Goal: Find specific page/section: Find specific page/section

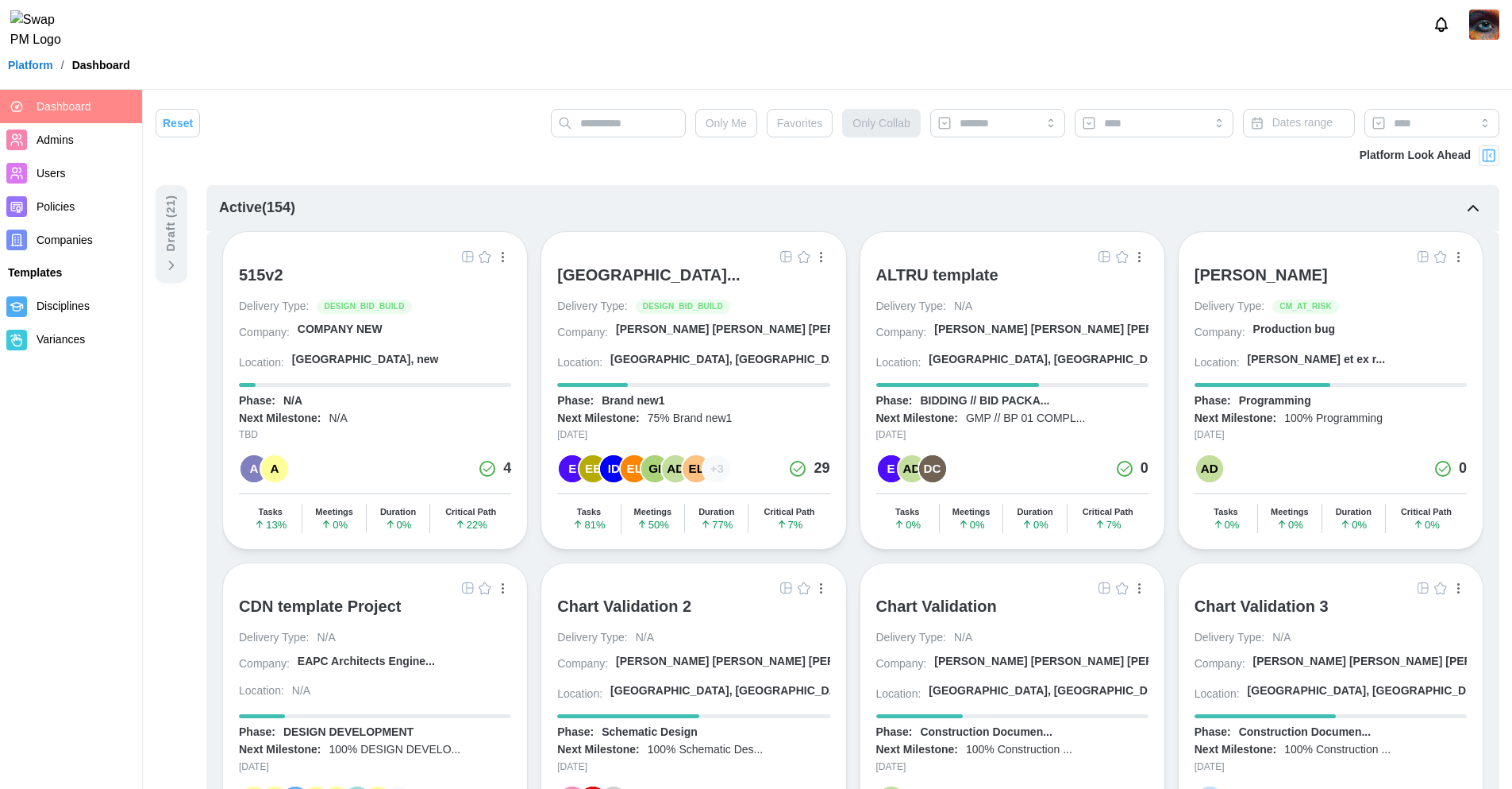
click at [784, 254] on img "button" at bounding box center [786, 256] width 13 height 13
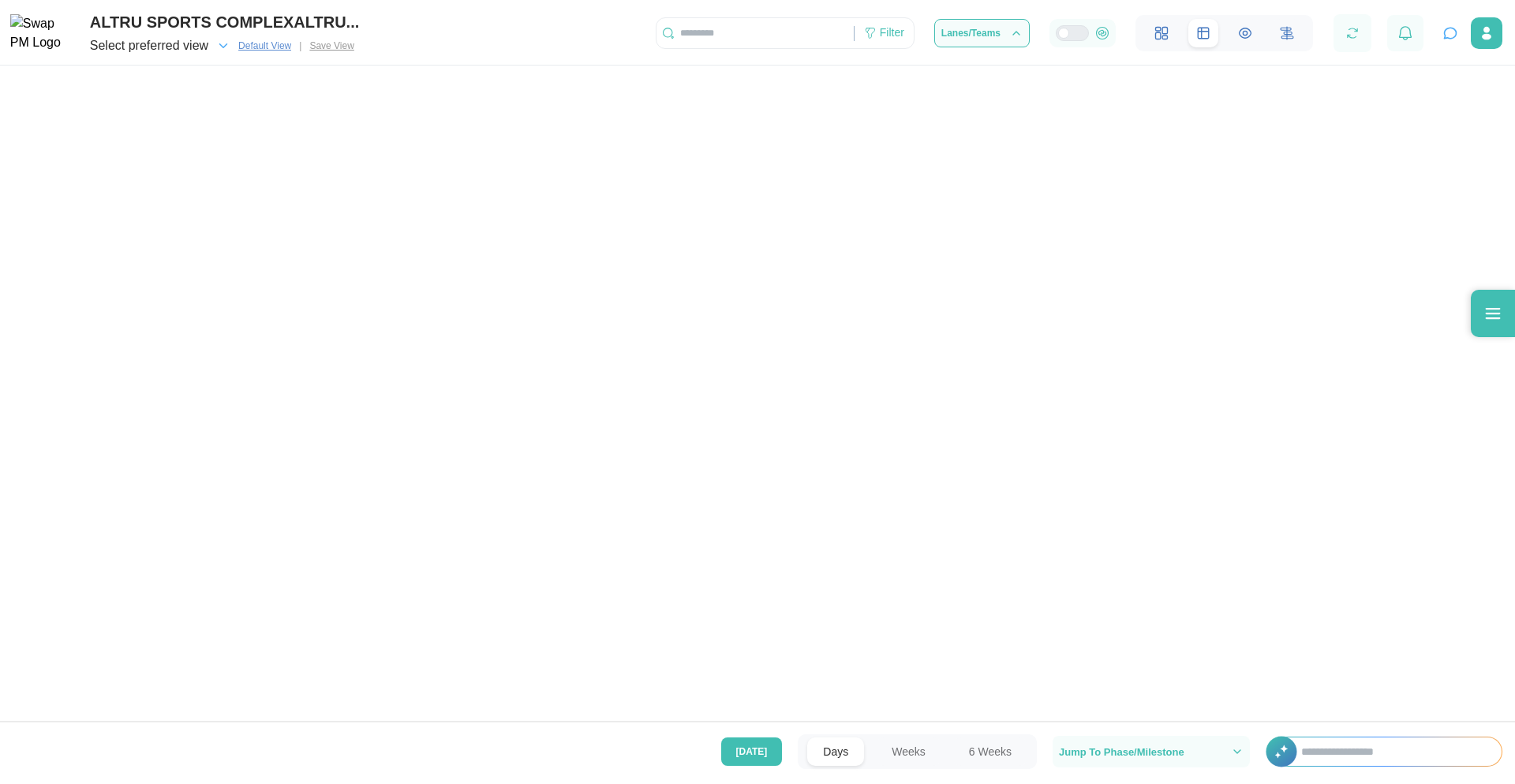
click at [203, 45] on span "Select preferred view" at bounding box center [149, 46] width 118 height 22
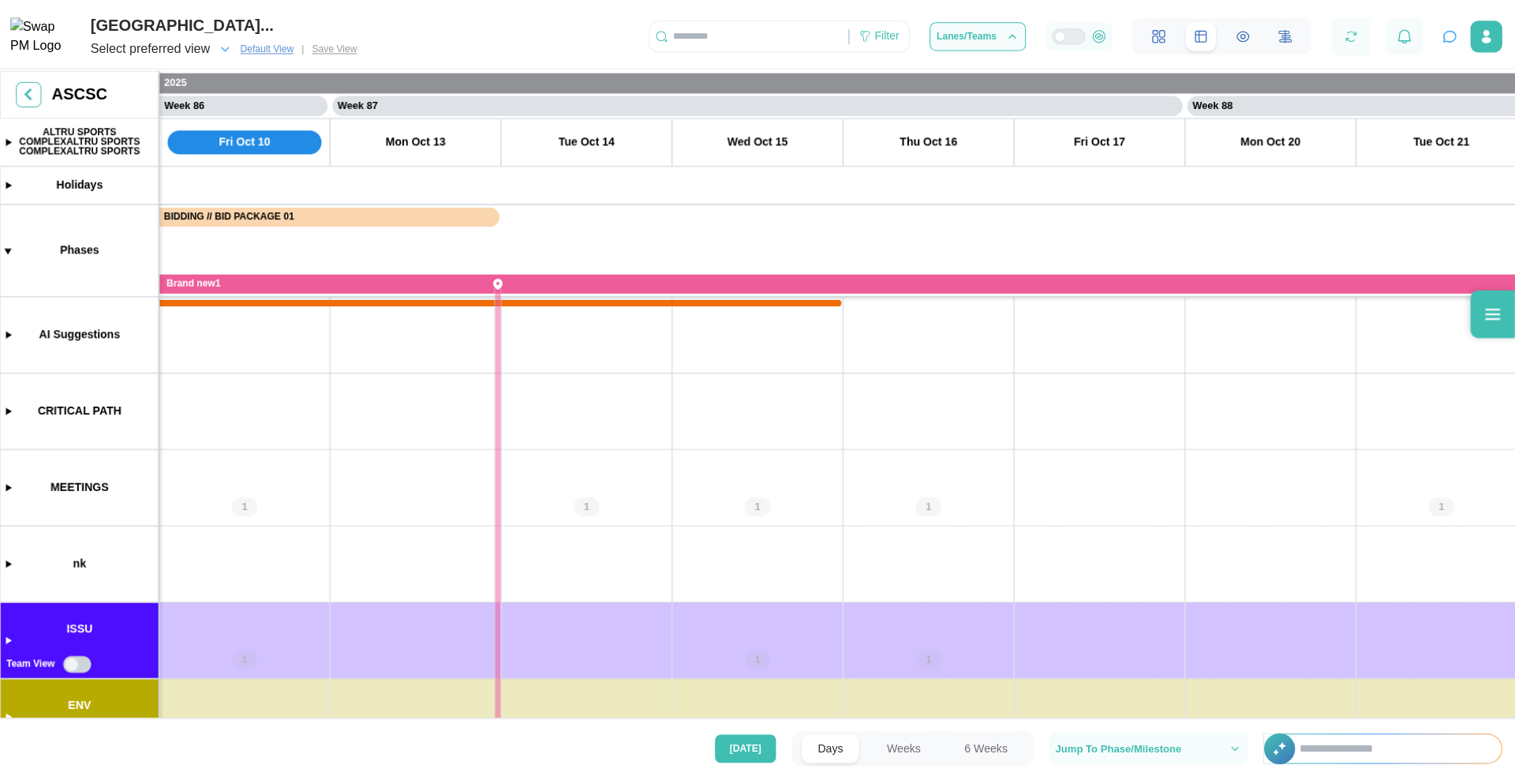
scroll to position [0, 72790]
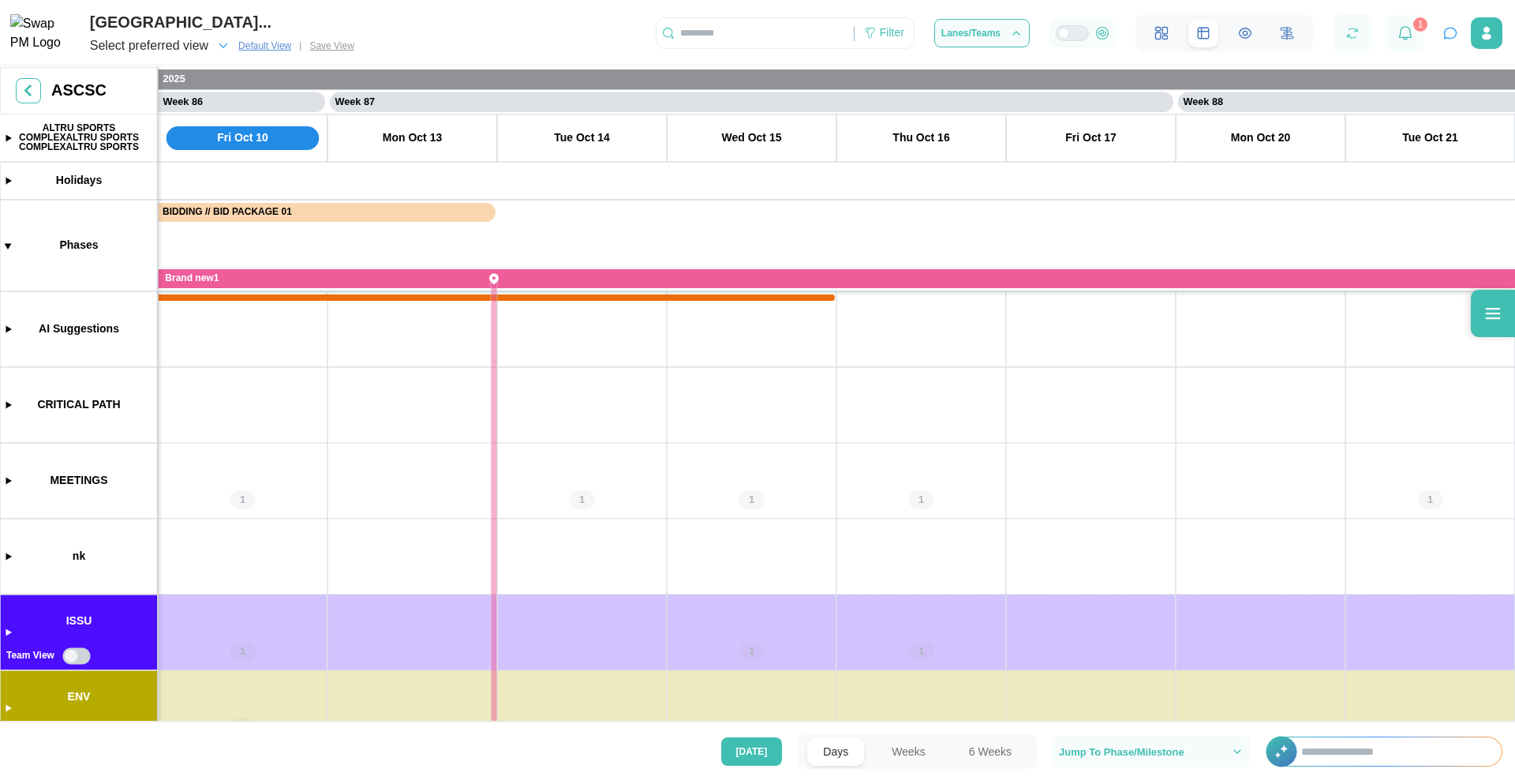
click at [157, 49] on span "Select preferred view" at bounding box center [149, 46] width 118 height 22
drag, startPoint x: 1325, startPoint y: 68, endPoint x: 1403, endPoint y: 37, distance: 83.9
click at [1403, 37] on div "ALTRU SPORTS COMPLEXALTRU SPORTS COMPLEX... Select preferred view Default View …" at bounding box center [758, 392] width 1515 height 784
click at [1403, 37] on icon at bounding box center [1405, 33] width 15 height 15
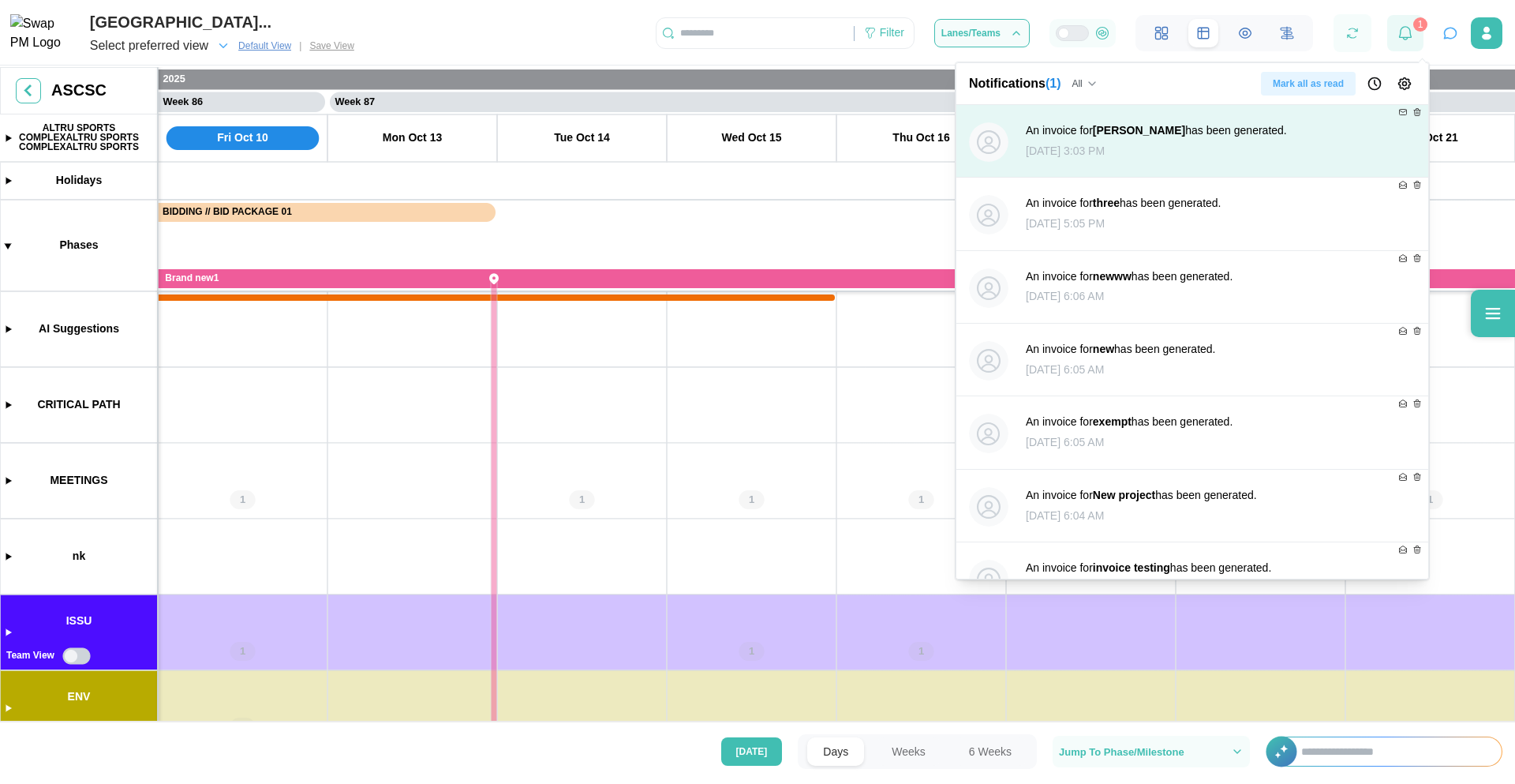
click at [1403, 37] on icon at bounding box center [1405, 33] width 15 height 15
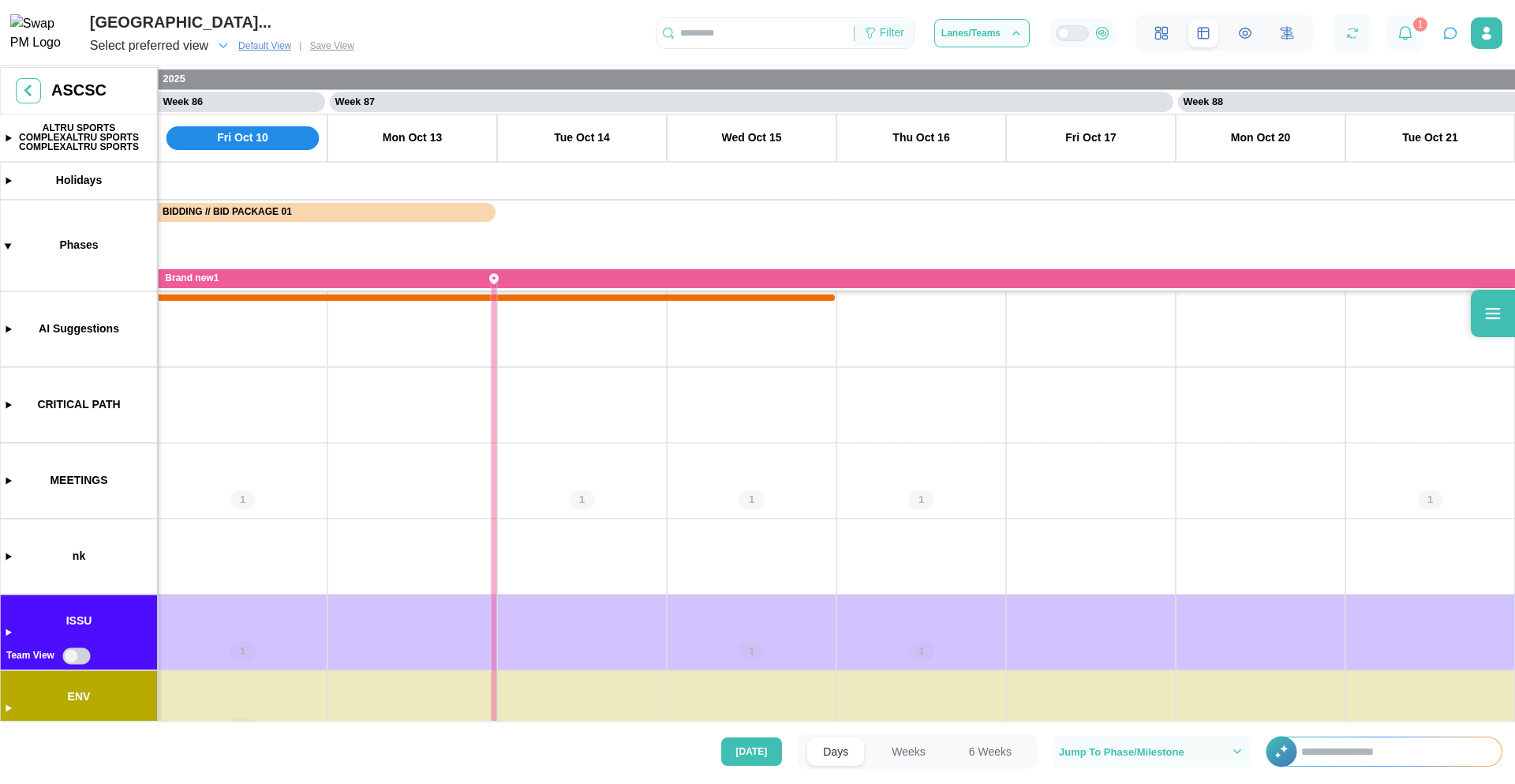
click at [895, 39] on div "Filter" at bounding box center [892, 33] width 25 height 17
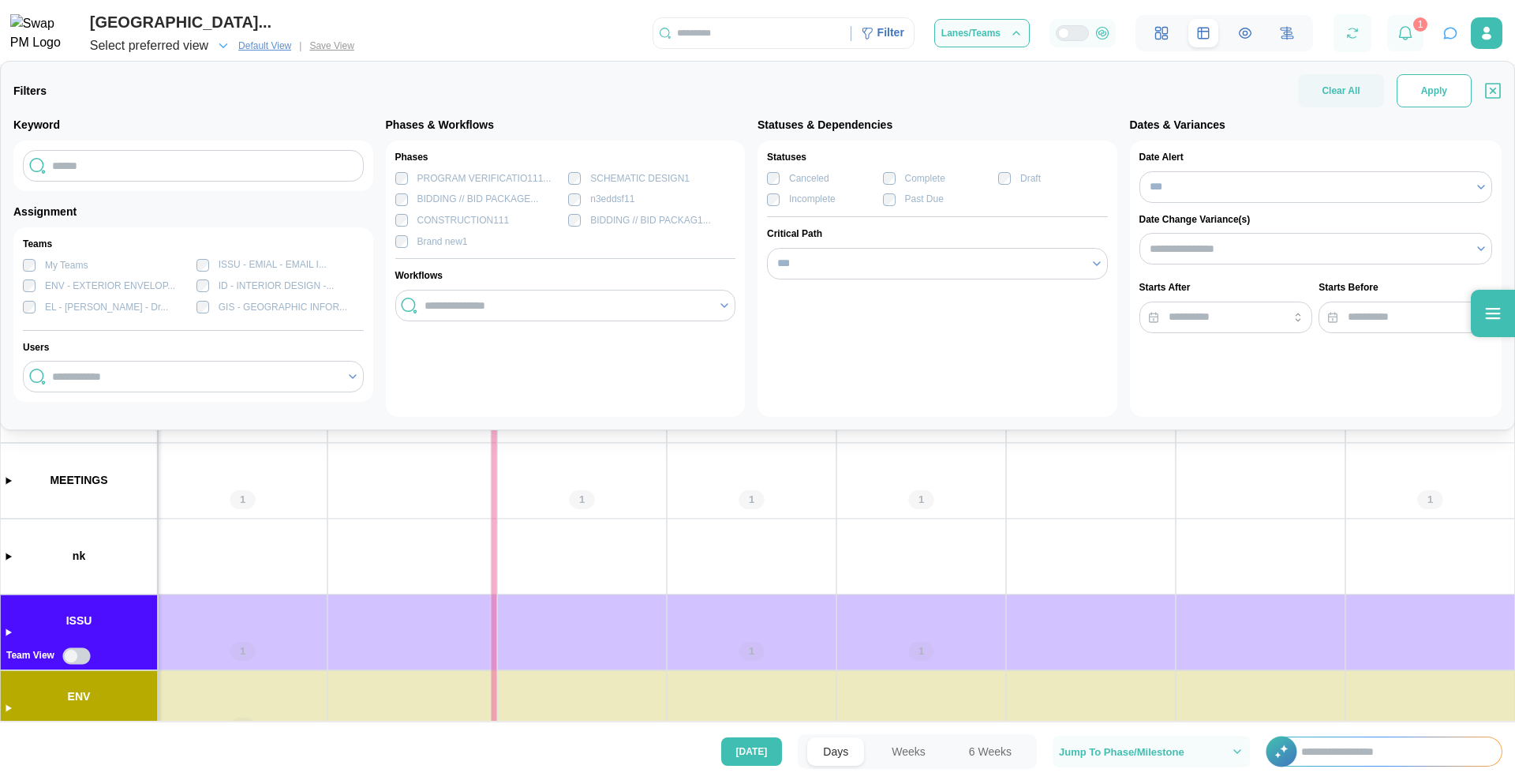
click at [1428, 91] on span "Apply" at bounding box center [1434, 90] width 26 height 32
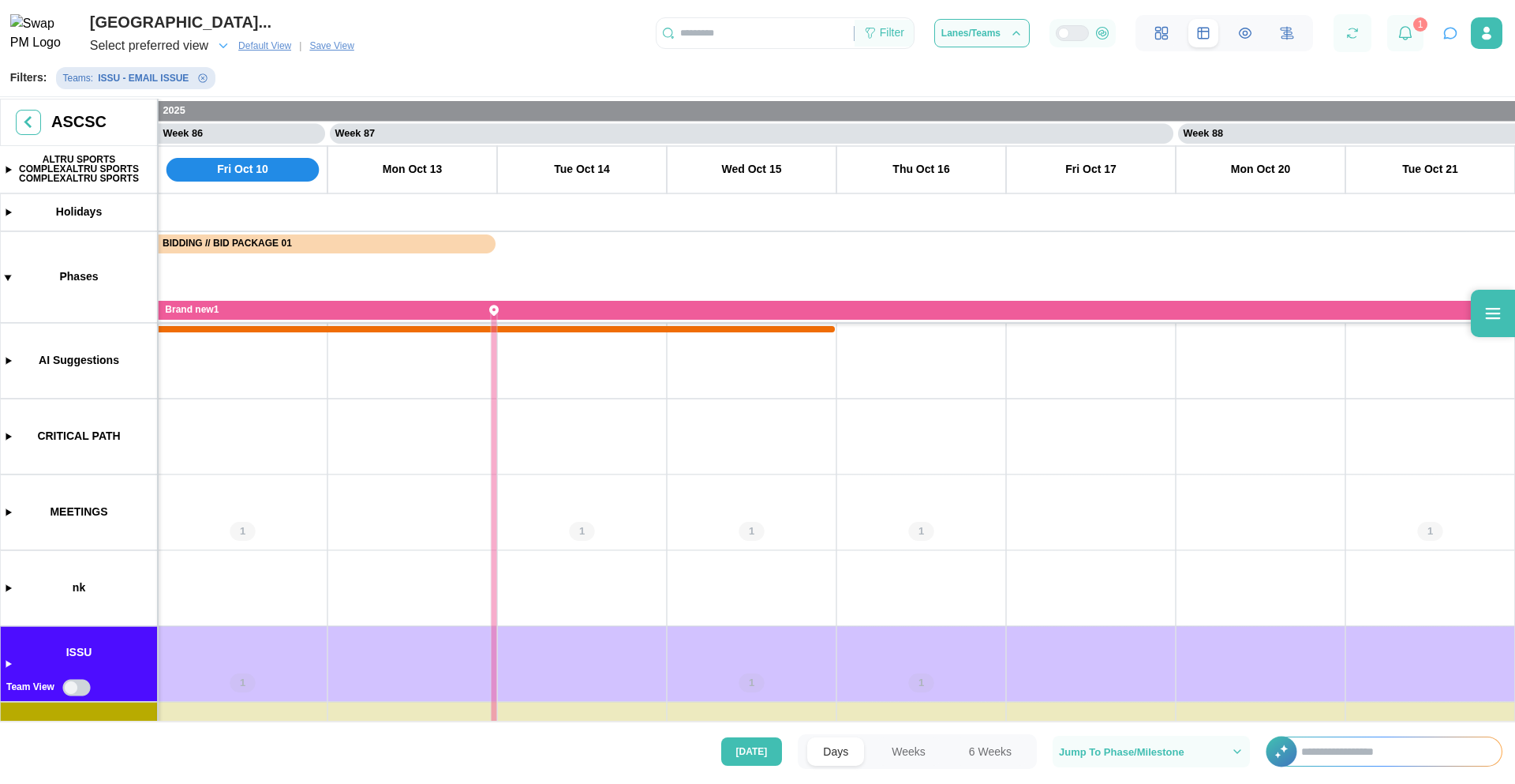
click at [886, 35] on div "Filter" at bounding box center [892, 33] width 25 height 17
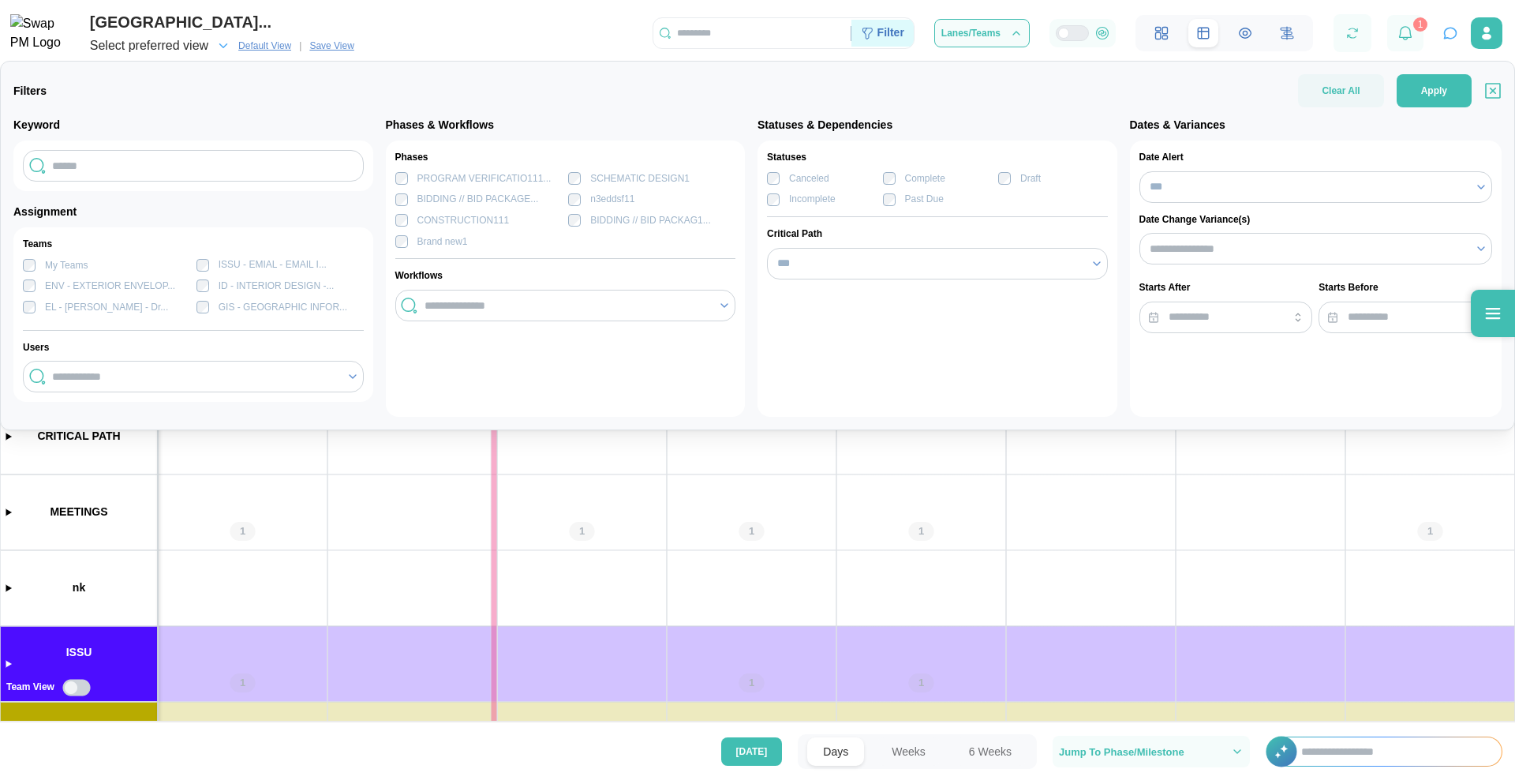
click at [886, 35] on div "Filter" at bounding box center [890, 33] width 27 height 17
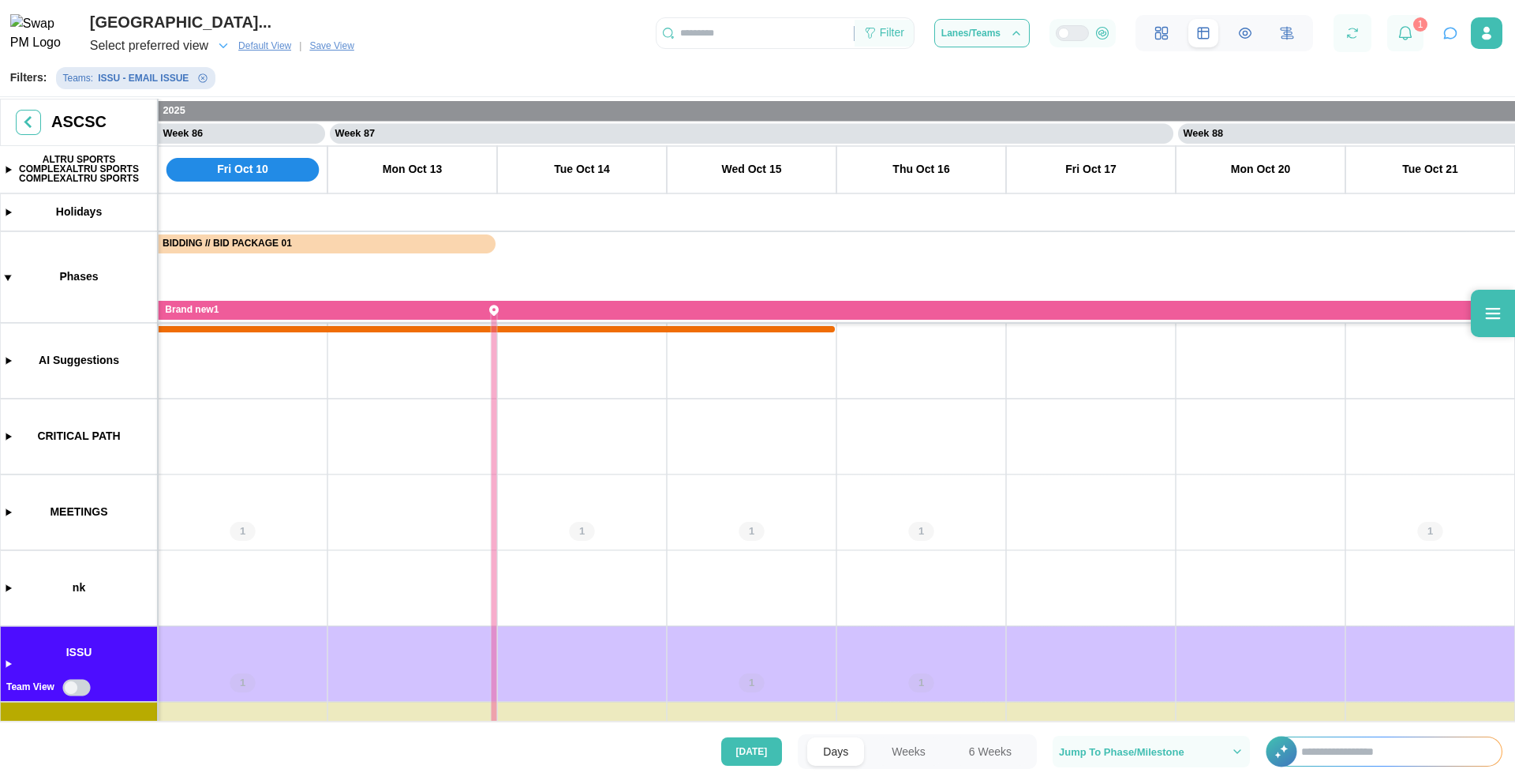
click at [886, 35] on div "Filter" at bounding box center [892, 33] width 25 height 17
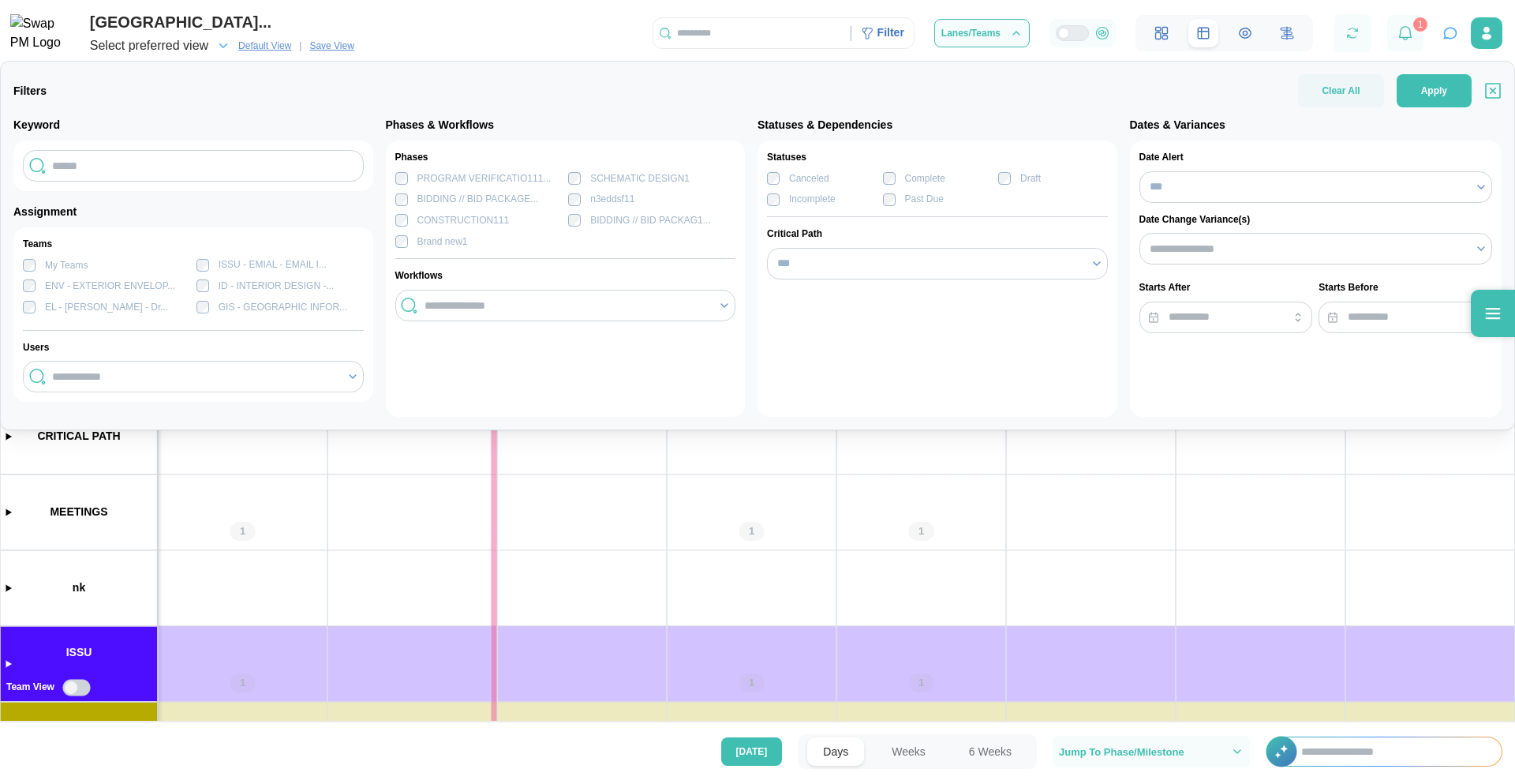
scroll to position [0, 0]
click at [902, 39] on div "Filter" at bounding box center [890, 33] width 27 height 17
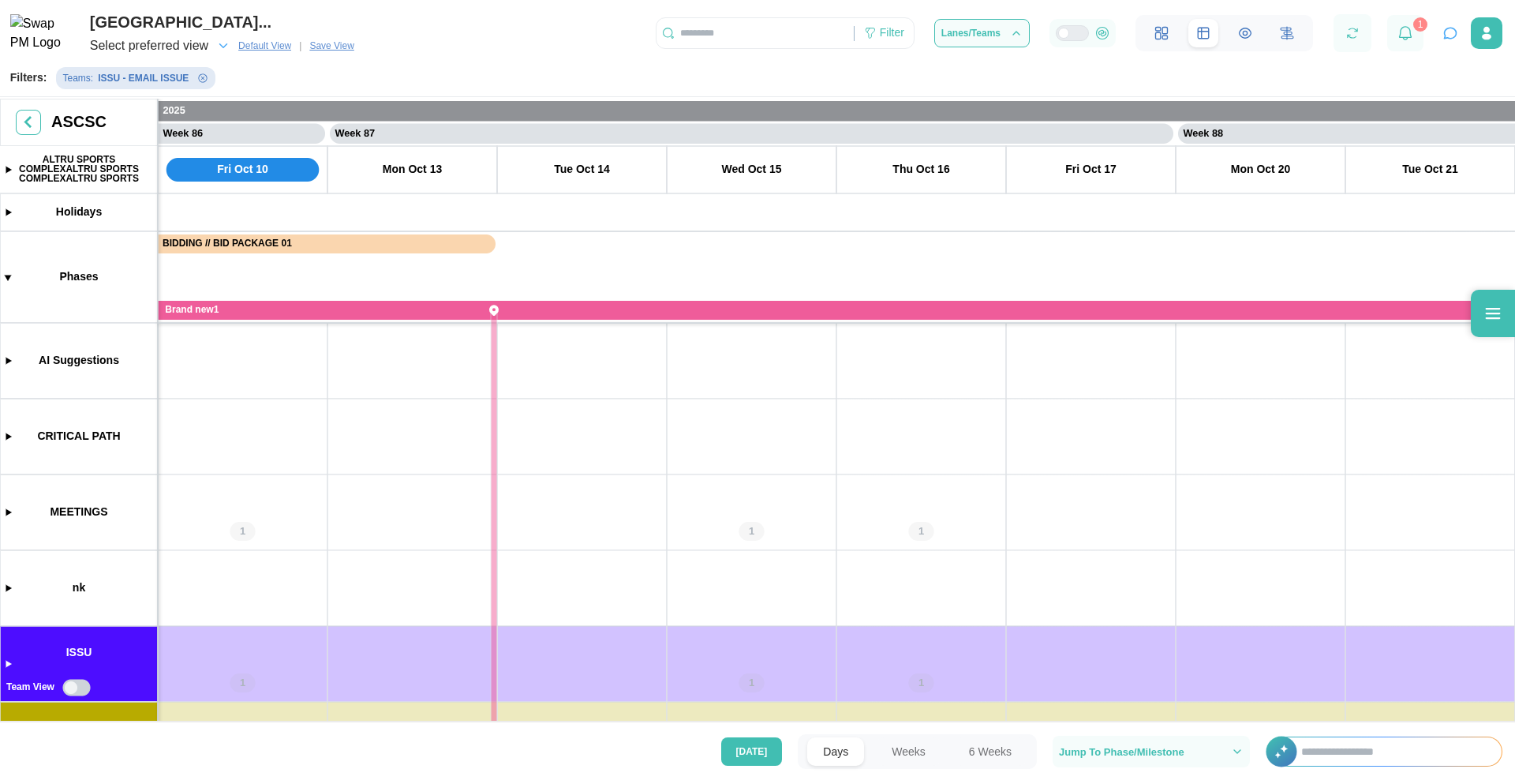
click at [335, 45] on span "Save View" at bounding box center [332, 45] width 45 height 15
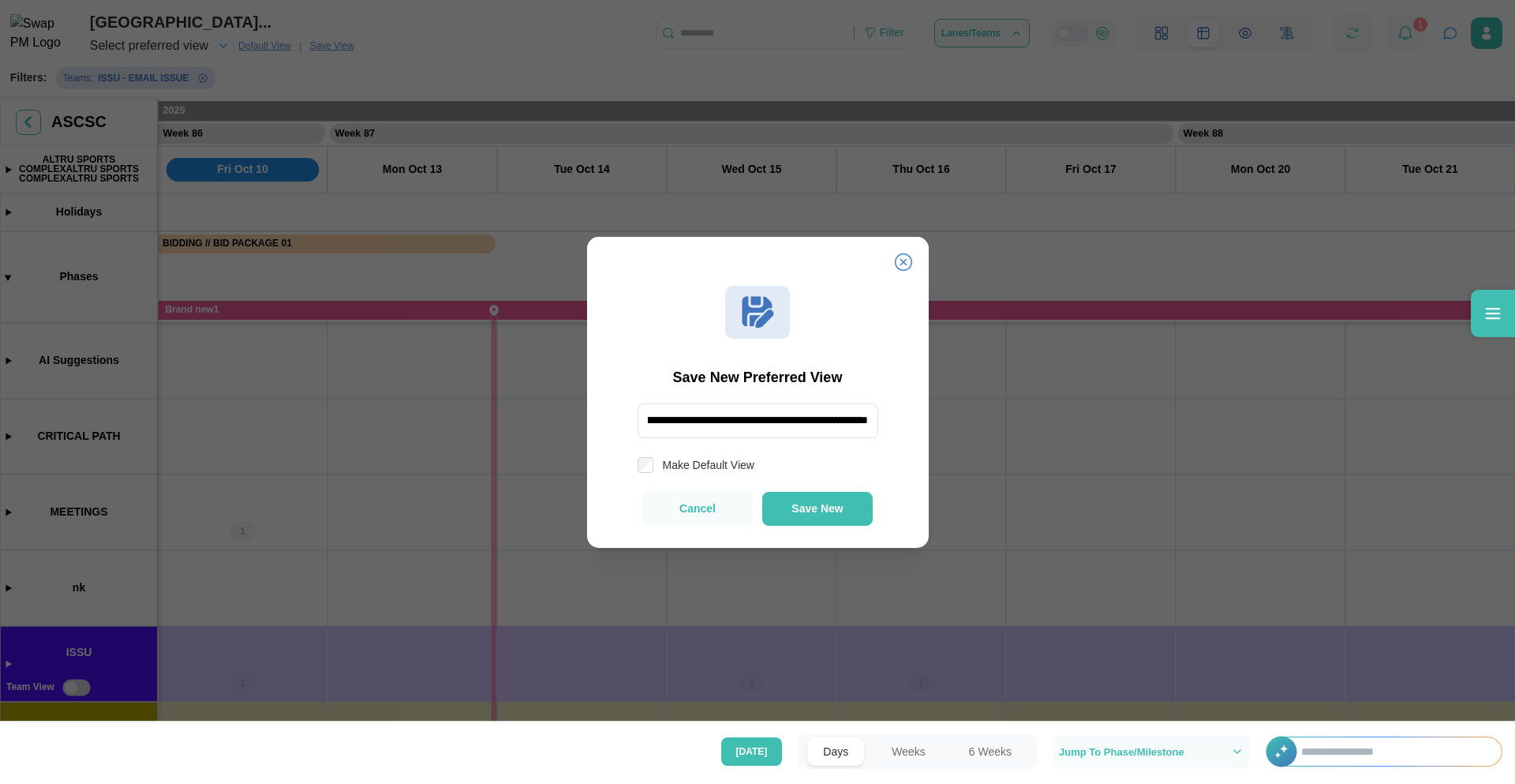
scroll to position [0, 347]
type input "**********"
click at [793, 500] on button "Save New" at bounding box center [817, 509] width 111 height 34
click at [193, 41] on span "Select preferred view" at bounding box center [149, 46] width 118 height 22
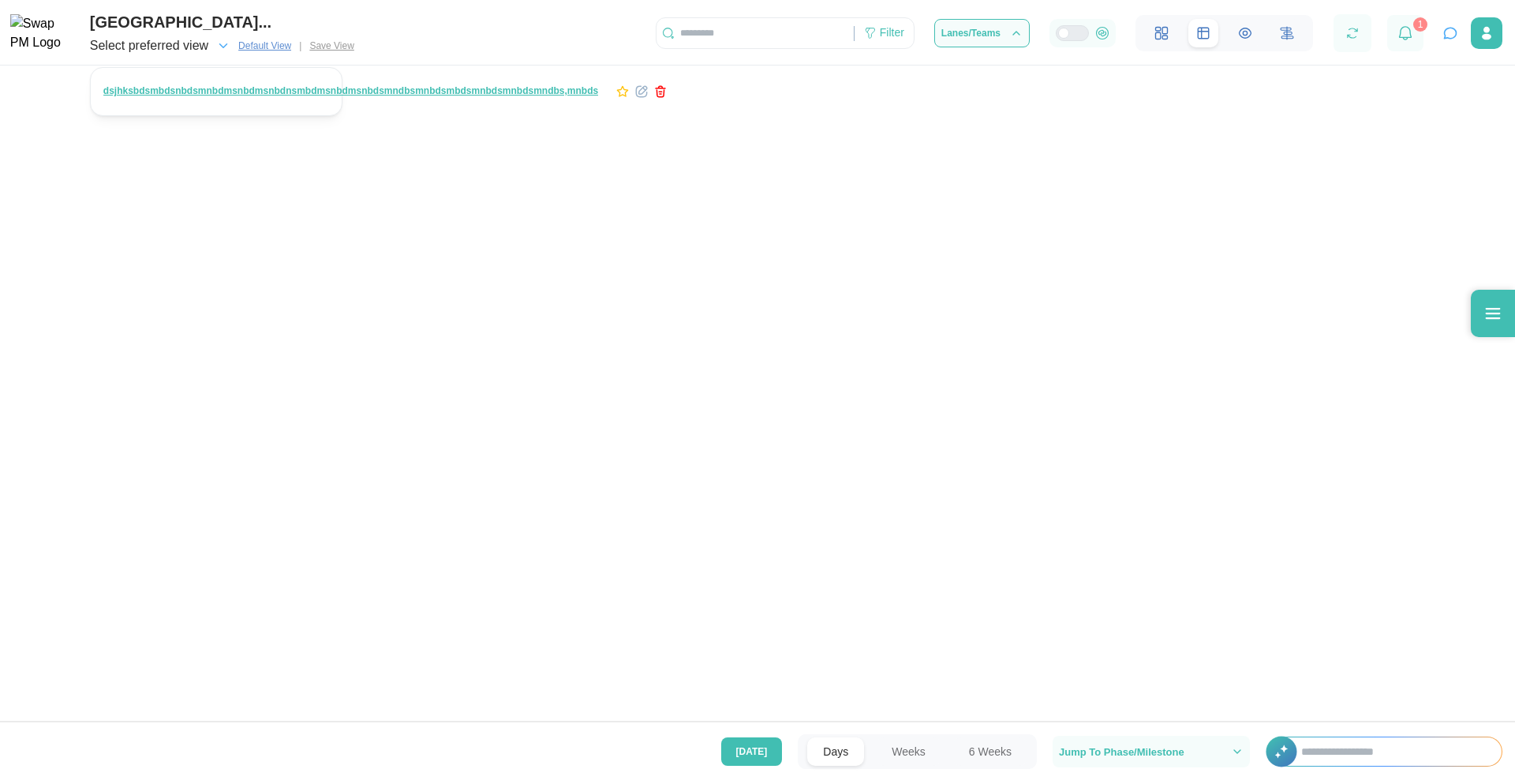
scroll to position [0, 72790]
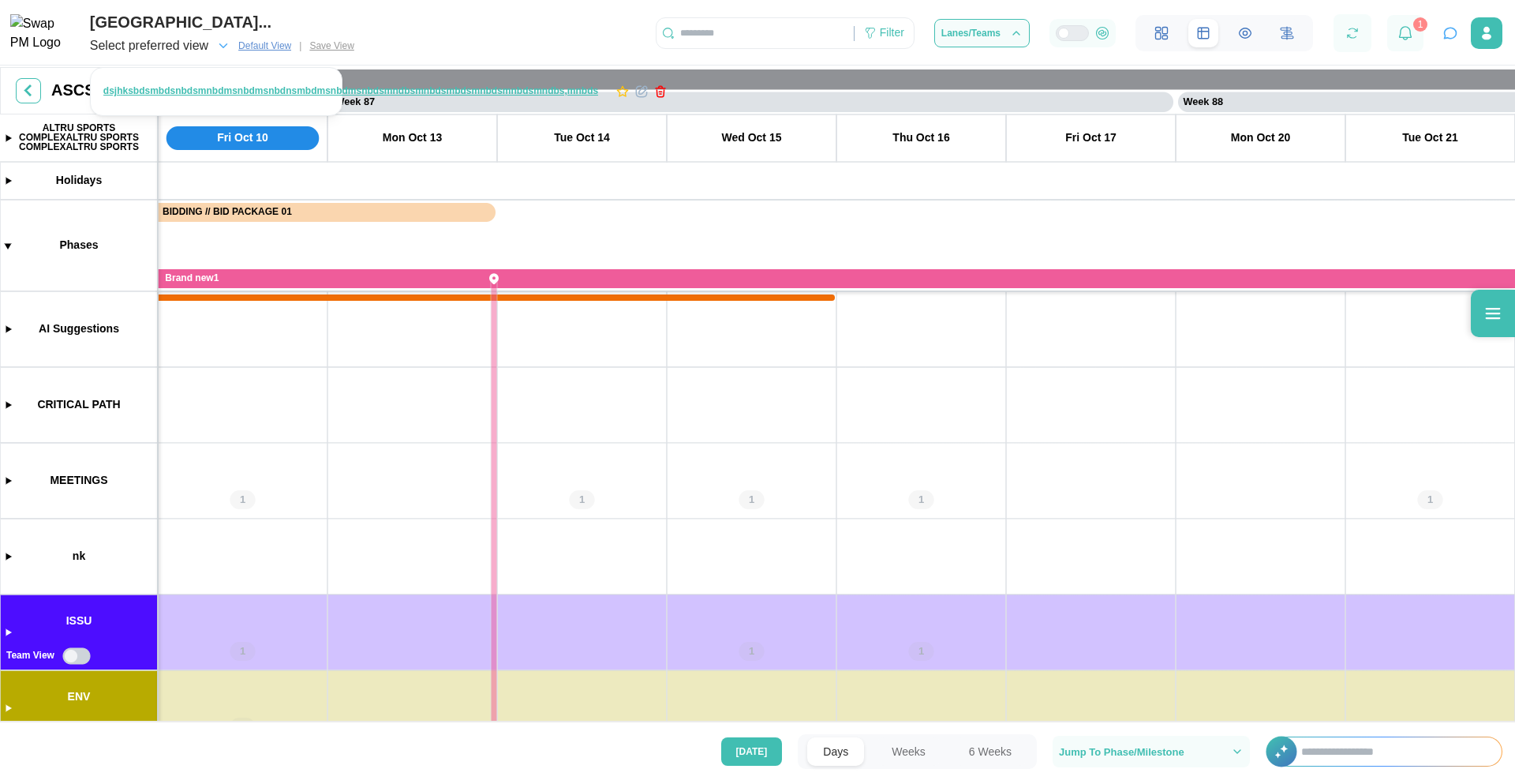
click at [153, 93] on span "dsjhksbdsmbdsnbdsmnbdmsnbdmsnbdnsmbdmsnbdmsnbdsmndbsmnbdsmbdsmnbdsmnbdsmndbs,mn…" at bounding box center [350, 91] width 494 height 11
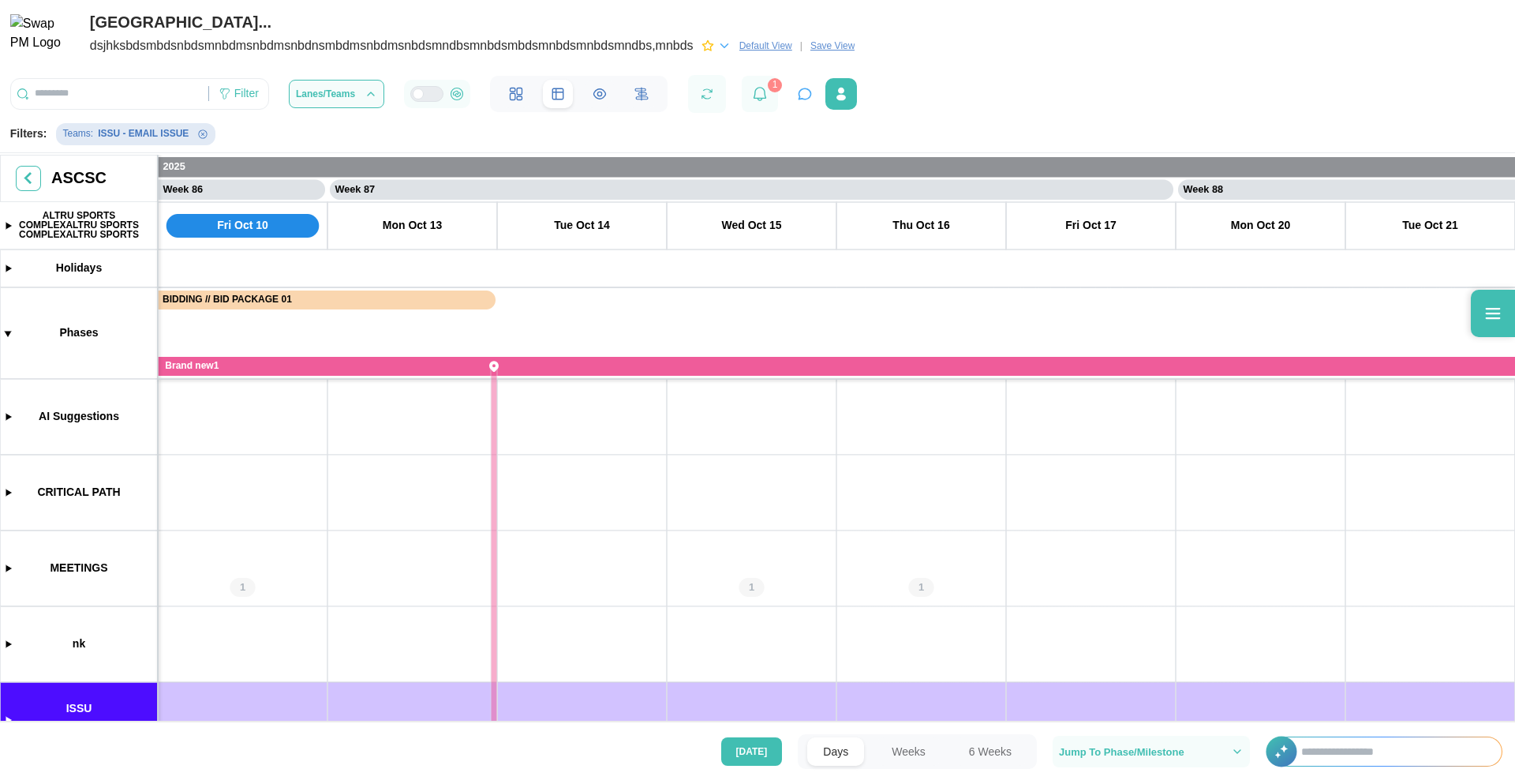
click at [721, 44] on icon "button" at bounding box center [724, 45] width 15 height 15
click at [748, 45] on span "Default View" at bounding box center [766, 45] width 53 height 15
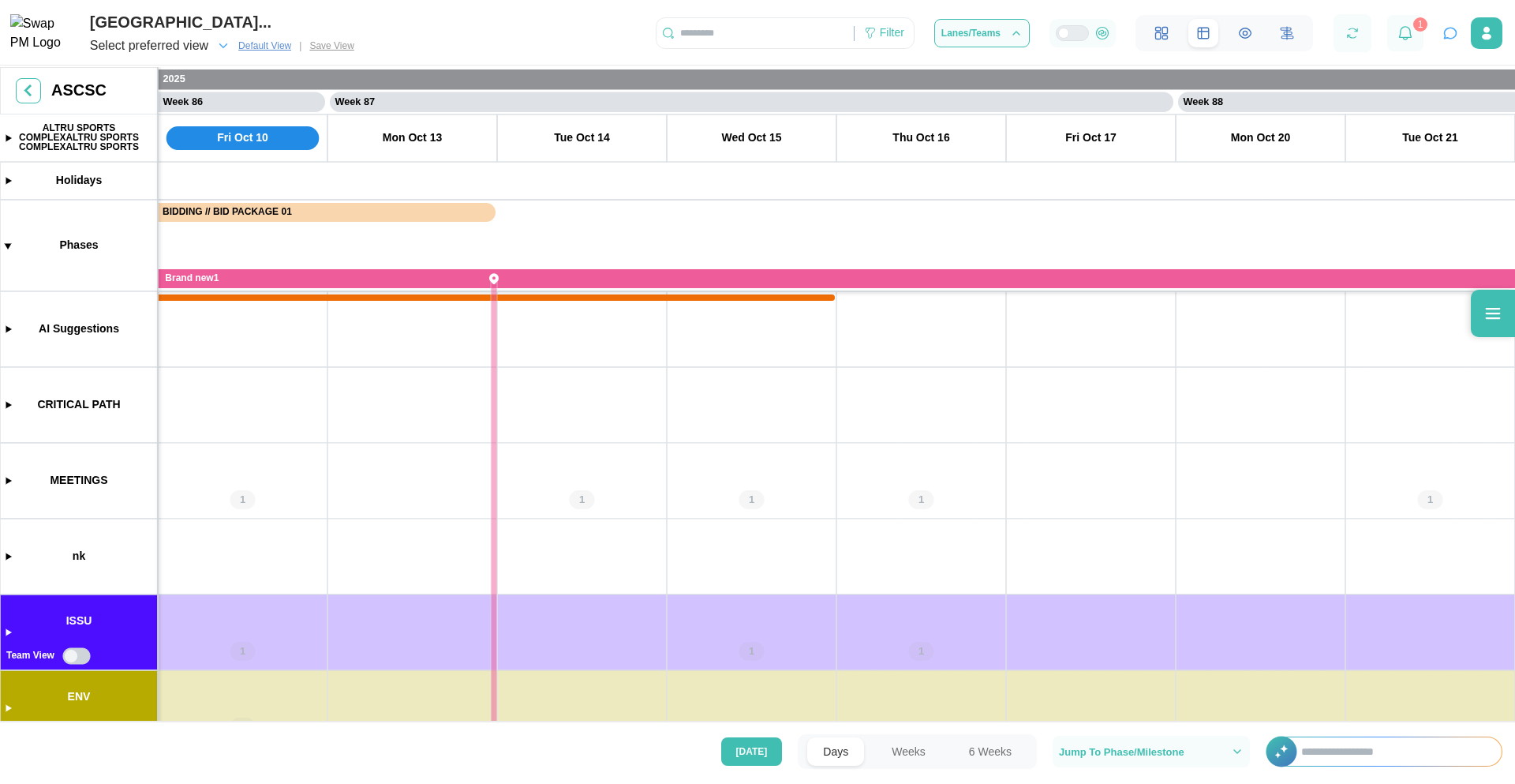
click at [222, 48] on icon "button" at bounding box center [223, 45] width 15 height 15
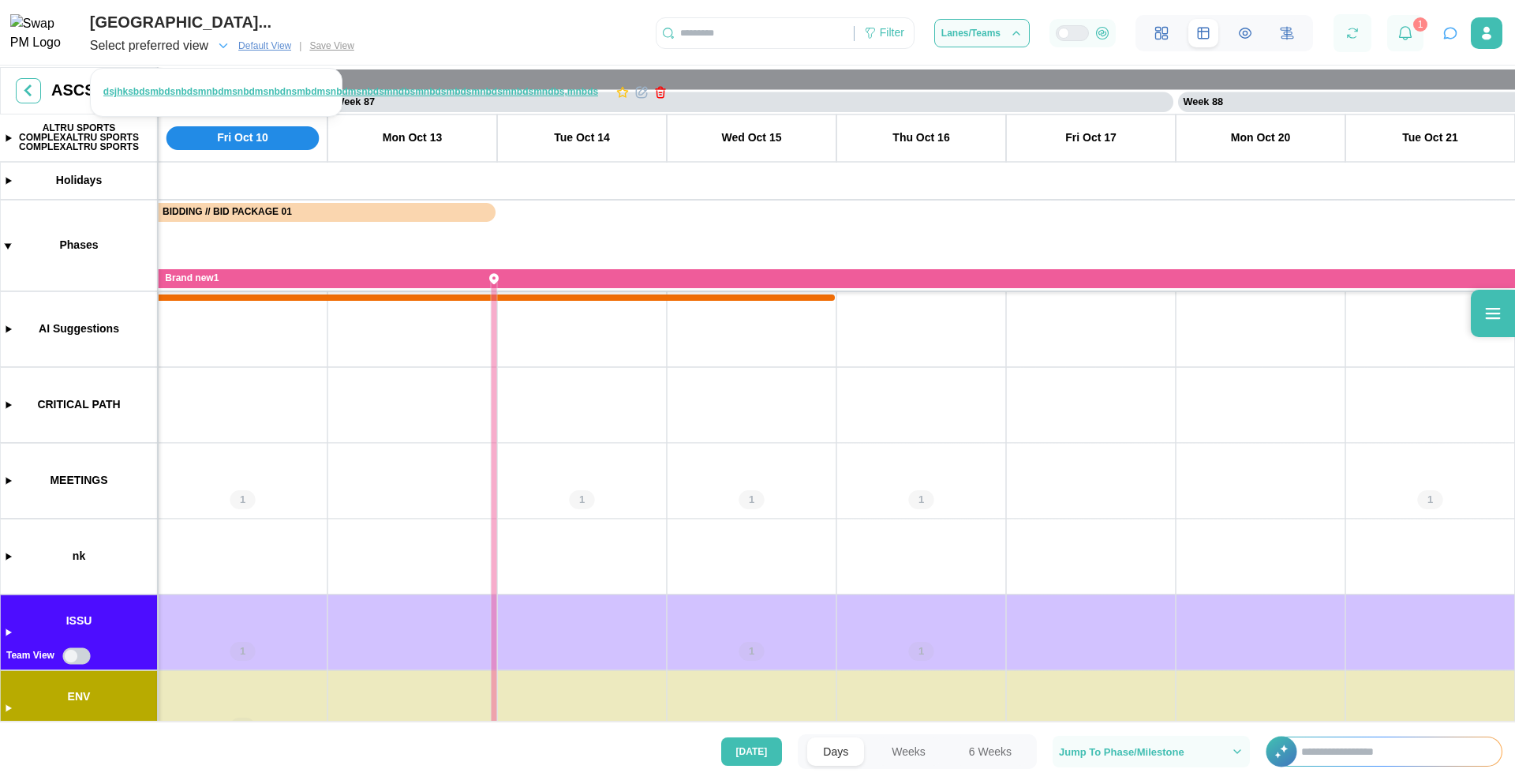
click at [196, 45] on span "Select preferred view" at bounding box center [149, 46] width 118 height 22
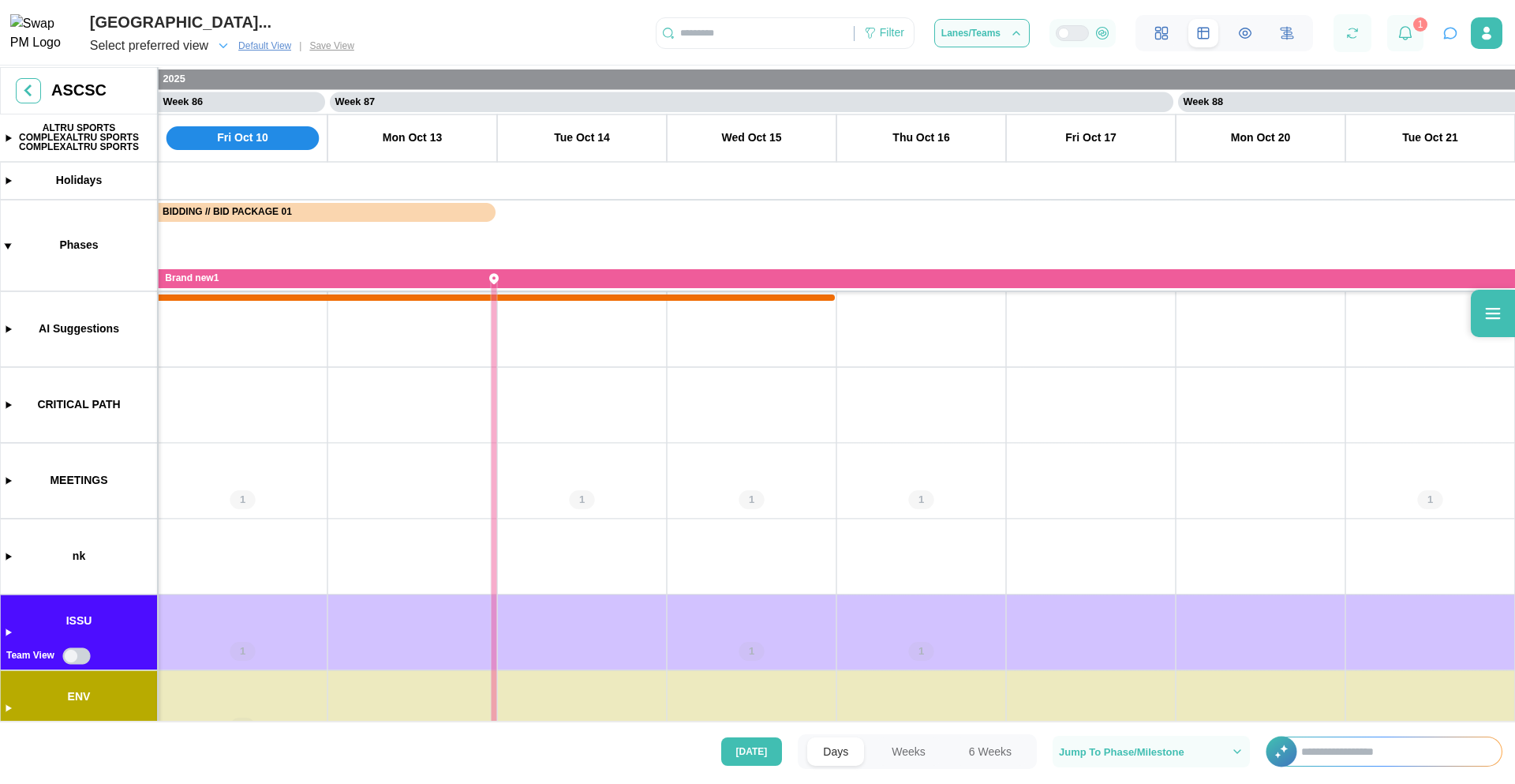
click at [189, 48] on span "Select preferred view" at bounding box center [149, 46] width 118 height 22
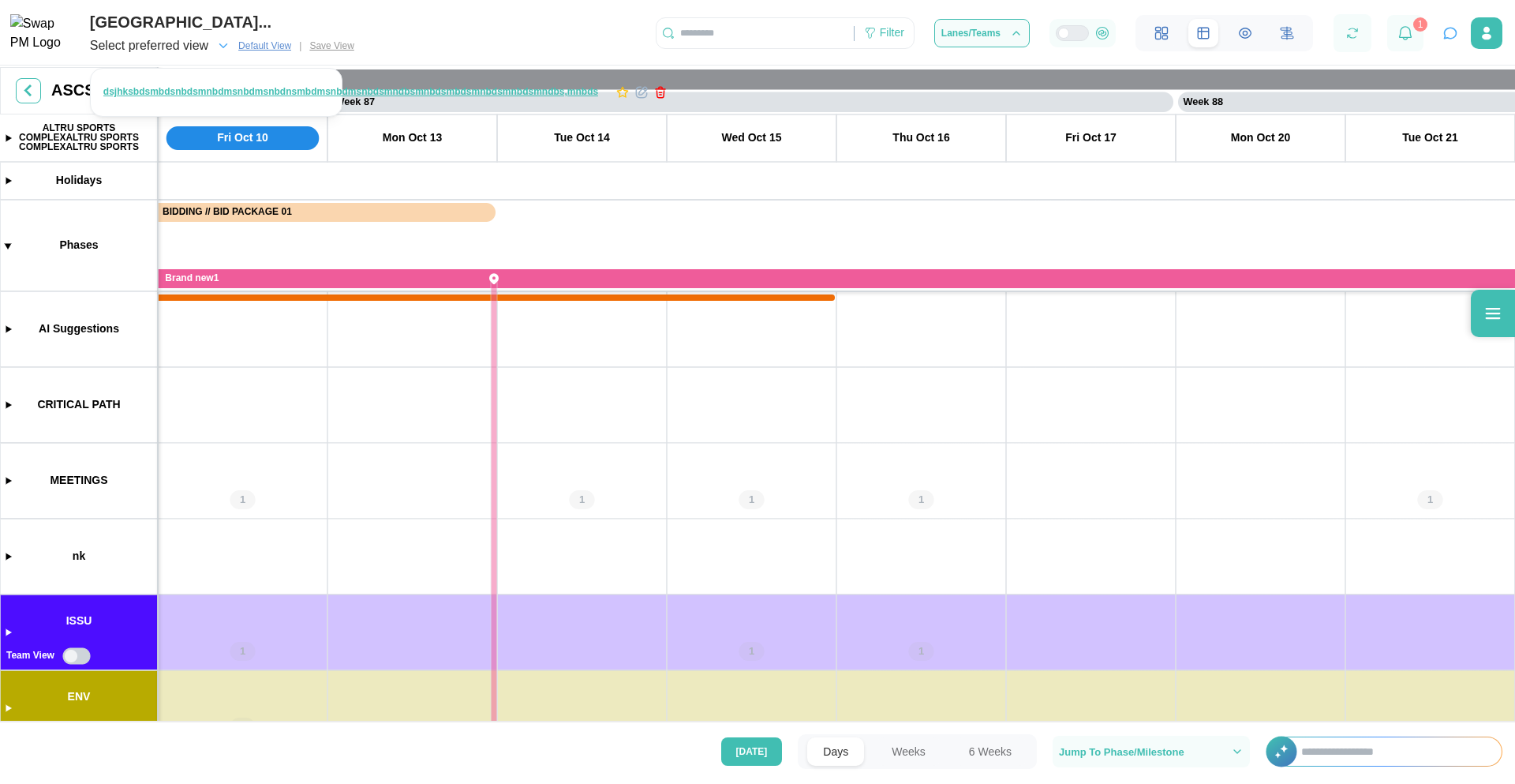
click at [189, 48] on span "Select preferred view" at bounding box center [149, 46] width 118 height 22
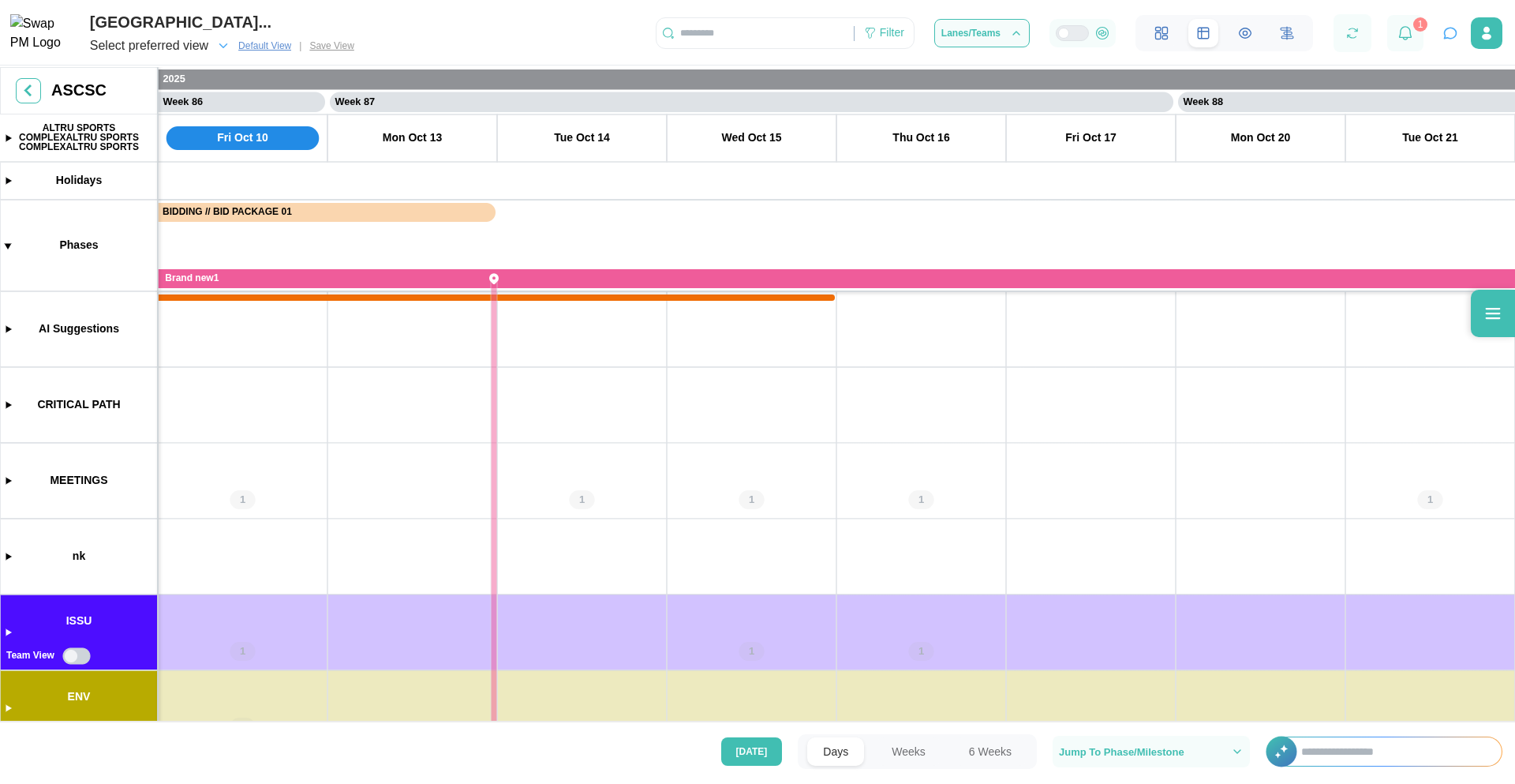
click at [191, 48] on span "Select preferred view" at bounding box center [149, 46] width 118 height 22
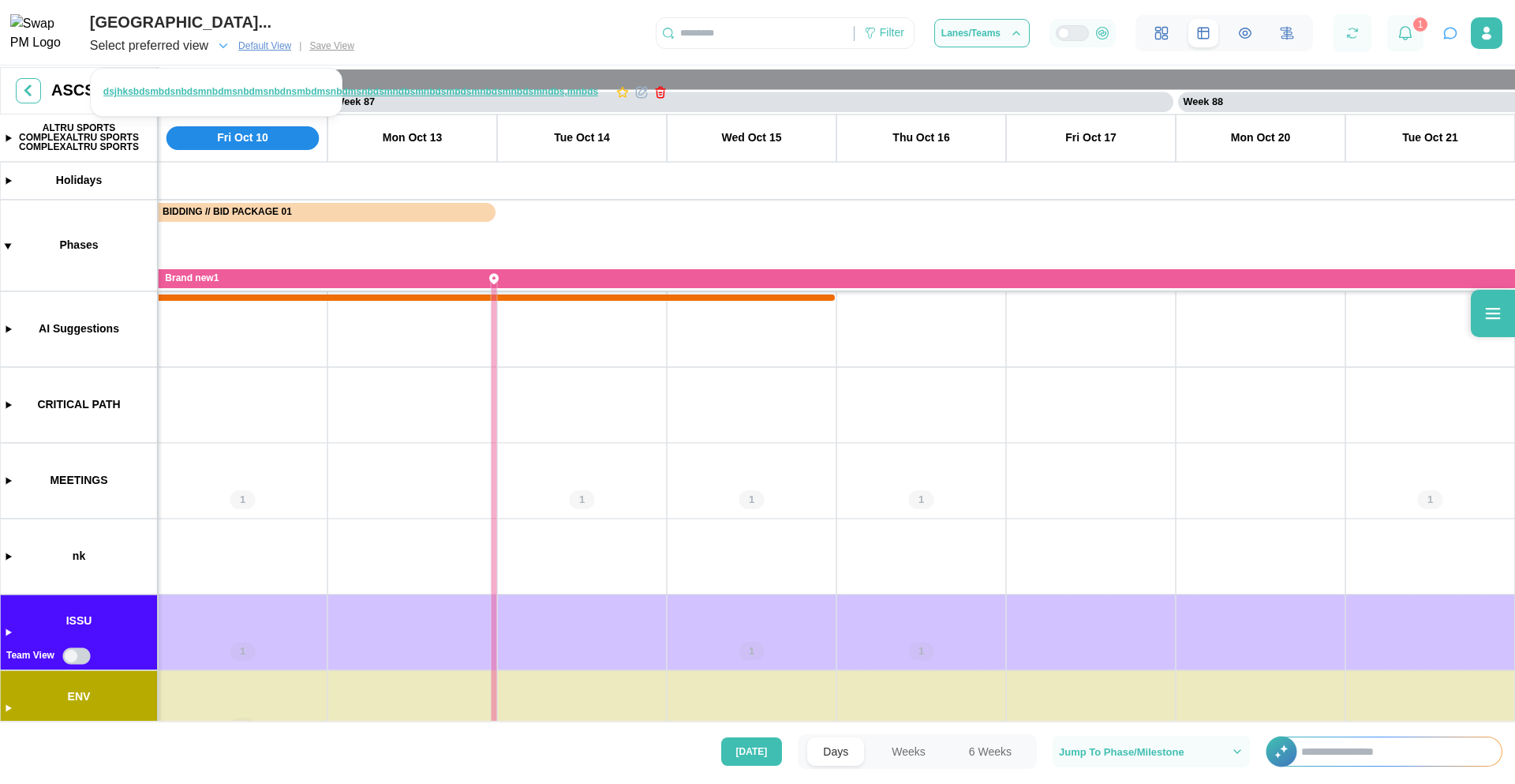
click at [191, 48] on span "Select preferred view" at bounding box center [149, 46] width 118 height 22
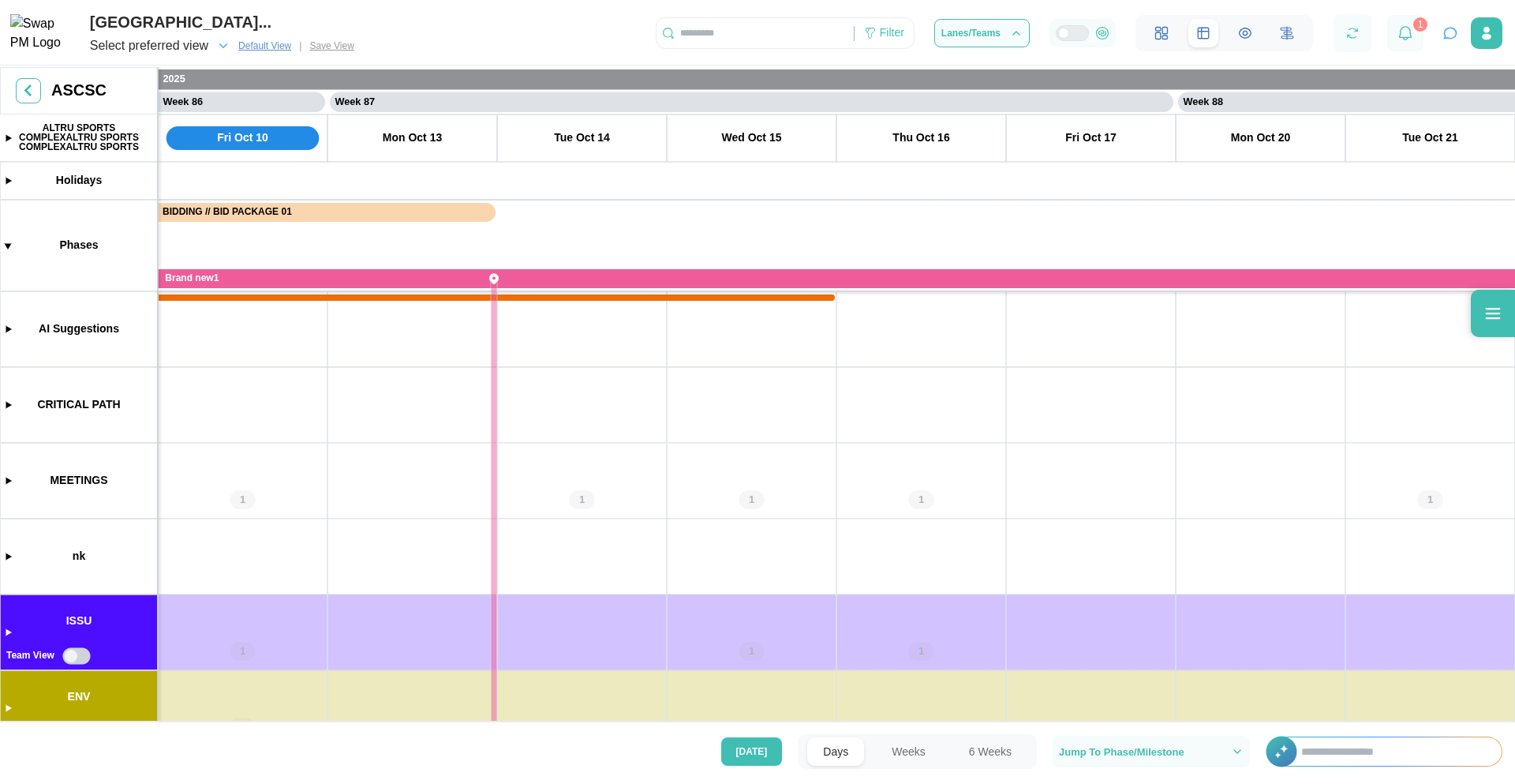
click at [191, 48] on span "Select preferred view" at bounding box center [149, 46] width 118 height 22
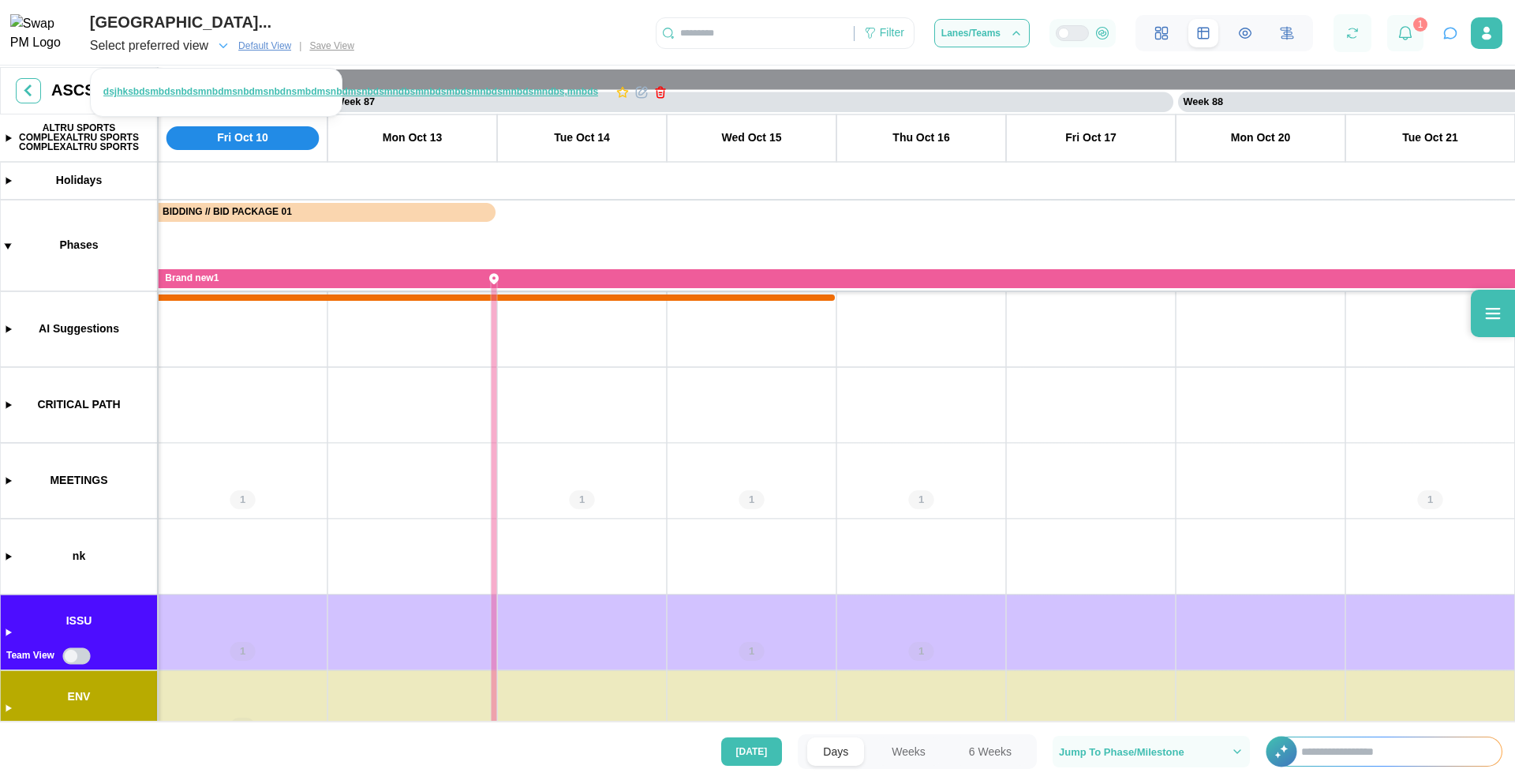
click at [191, 48] on span "Select preferred view" at bounding box center [149, 46] width 118 height 22
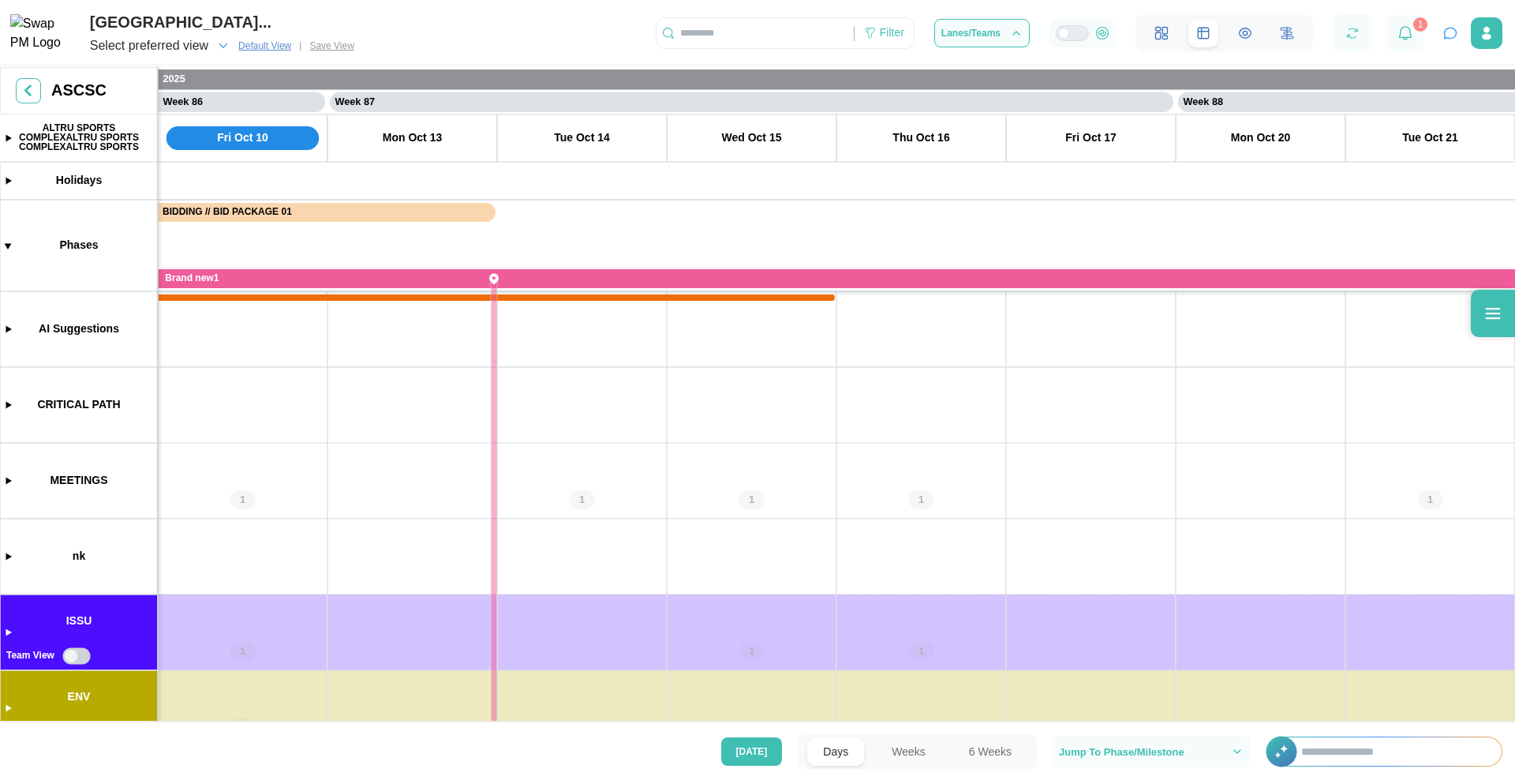
click at [191, 48] on span "Select preferred view" at bounding box center [149, 46] width 118 height 22
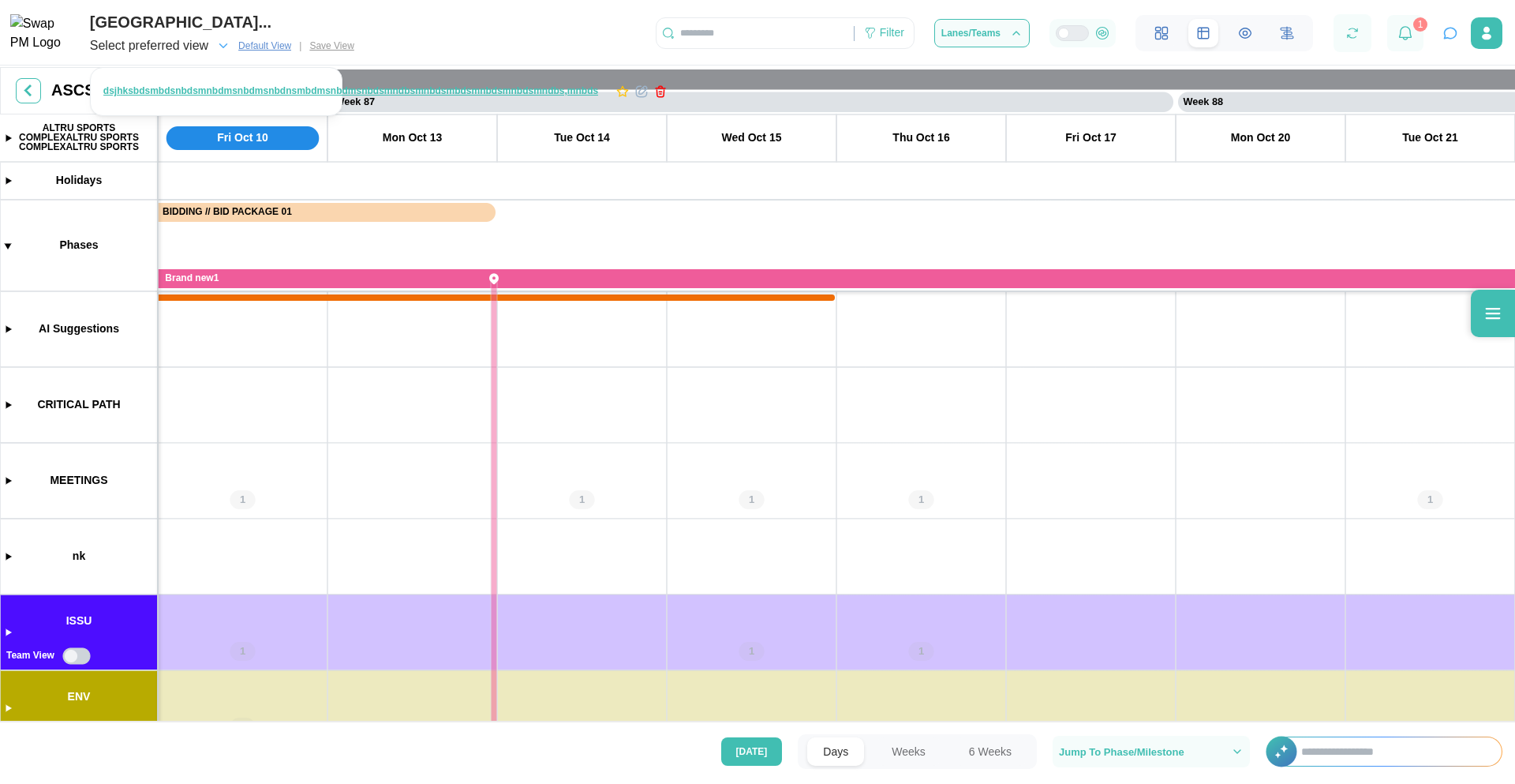
click at [191, 48] on span "Select preferred view" at bounding box center [149, 46] width 118 height 22
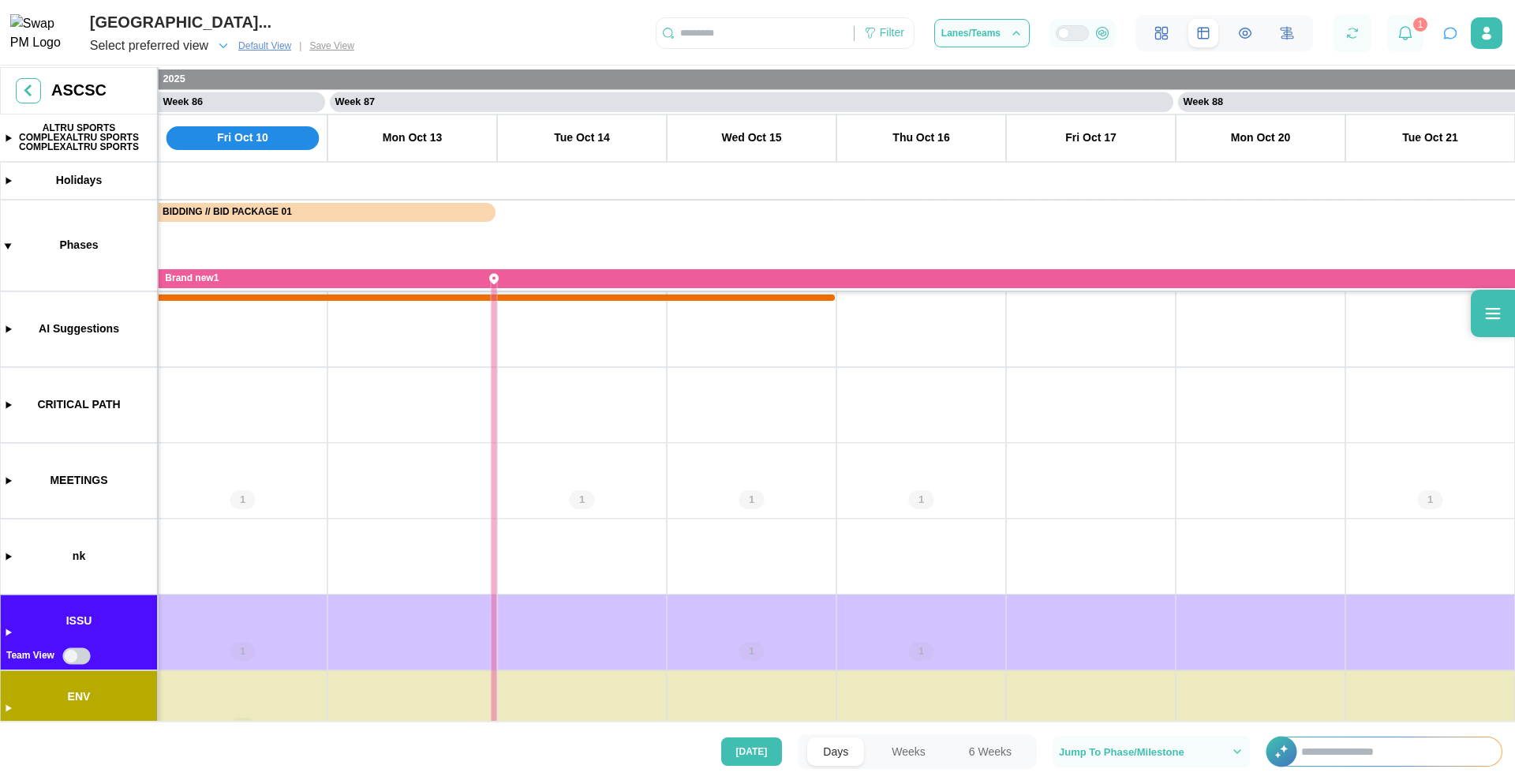
click at [165, 50] on span "Select preferred view" at bounding box center [149, 46] width 118 height 22
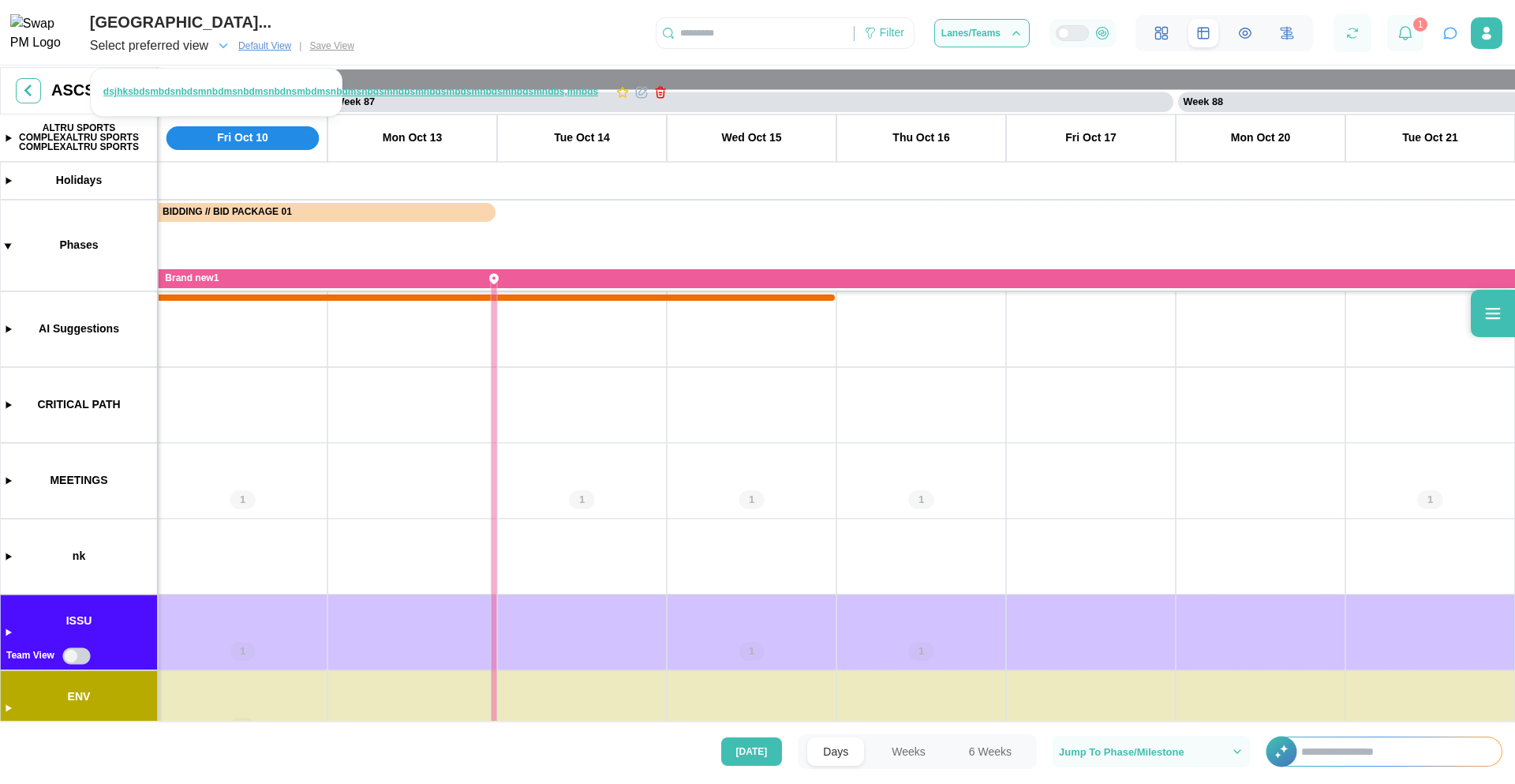
click at [189, 53] on span "Select preferred view" at bounding box center [149, 46] width 118 height 22
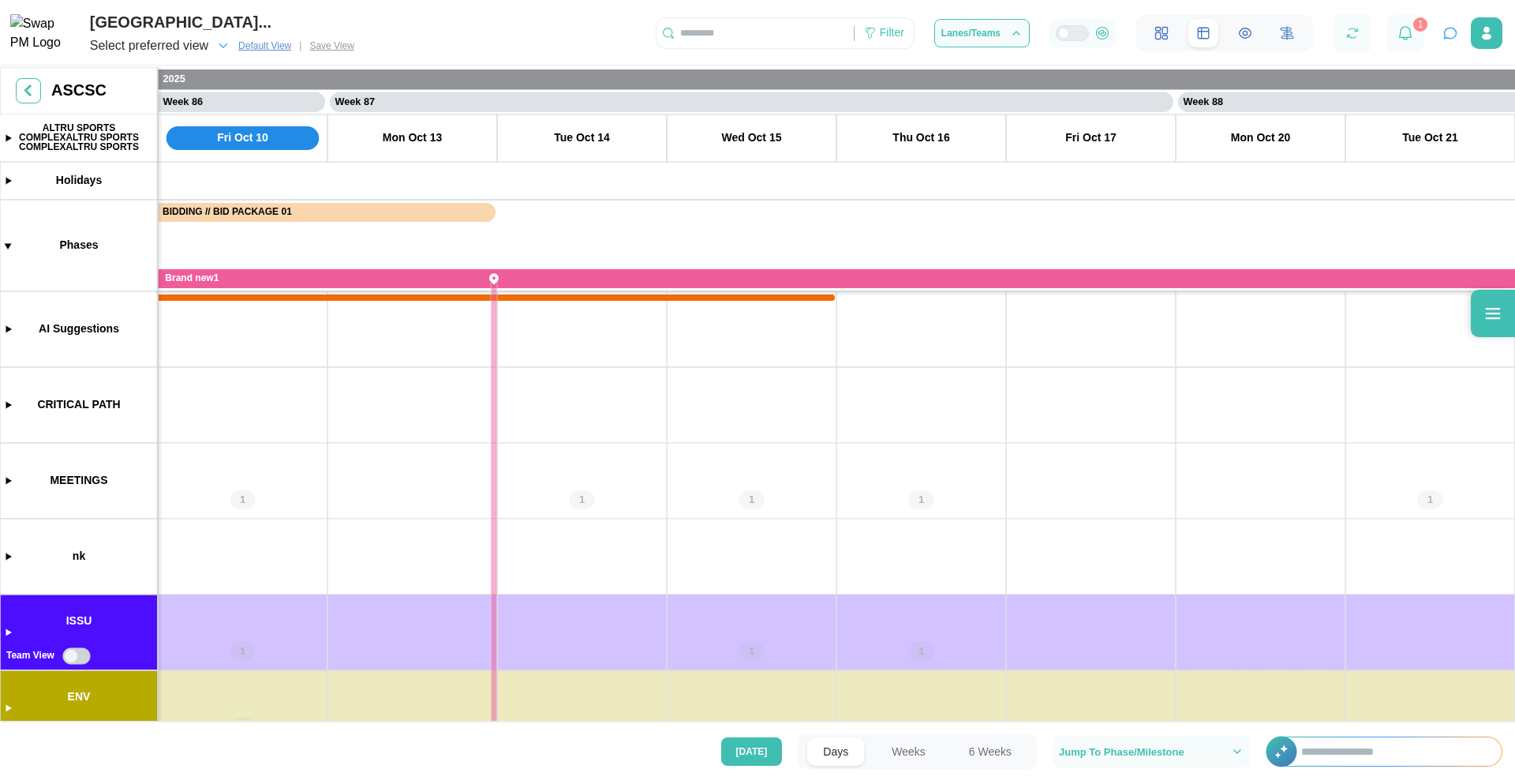
click at [176, 42] on span "Select preferred view" at bounding box center [149, 46] width 118 height 22
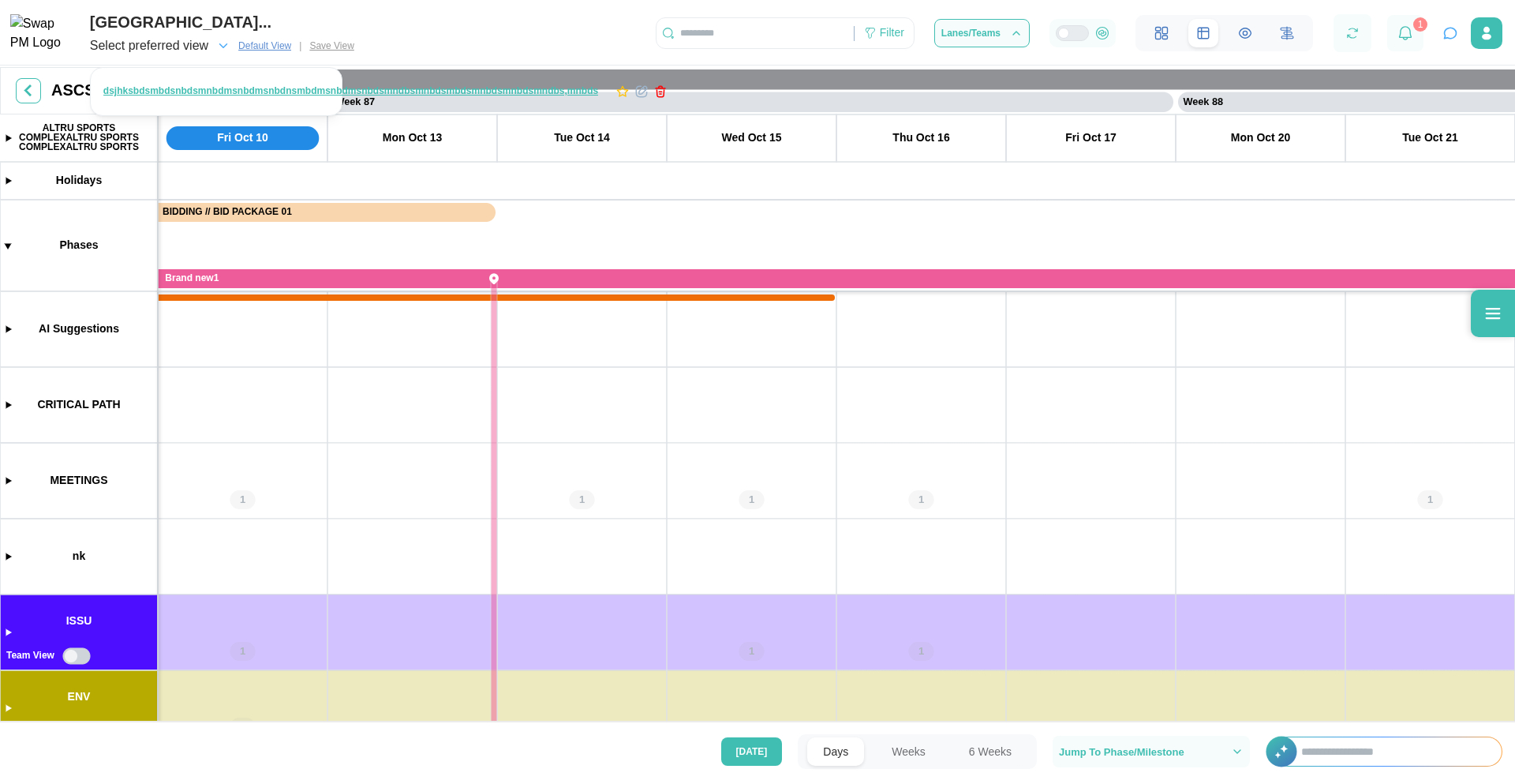
click at [167, 86] on span "dsjhksbdsmbdsnbdsmnbdmsnbdmsnbdnsmbdmsnbdmsnbdsmndbsmnbdsmbdsmnbdsmnbdsmndbs,mn…" at bounding box center [350, 91] width 494 height 11
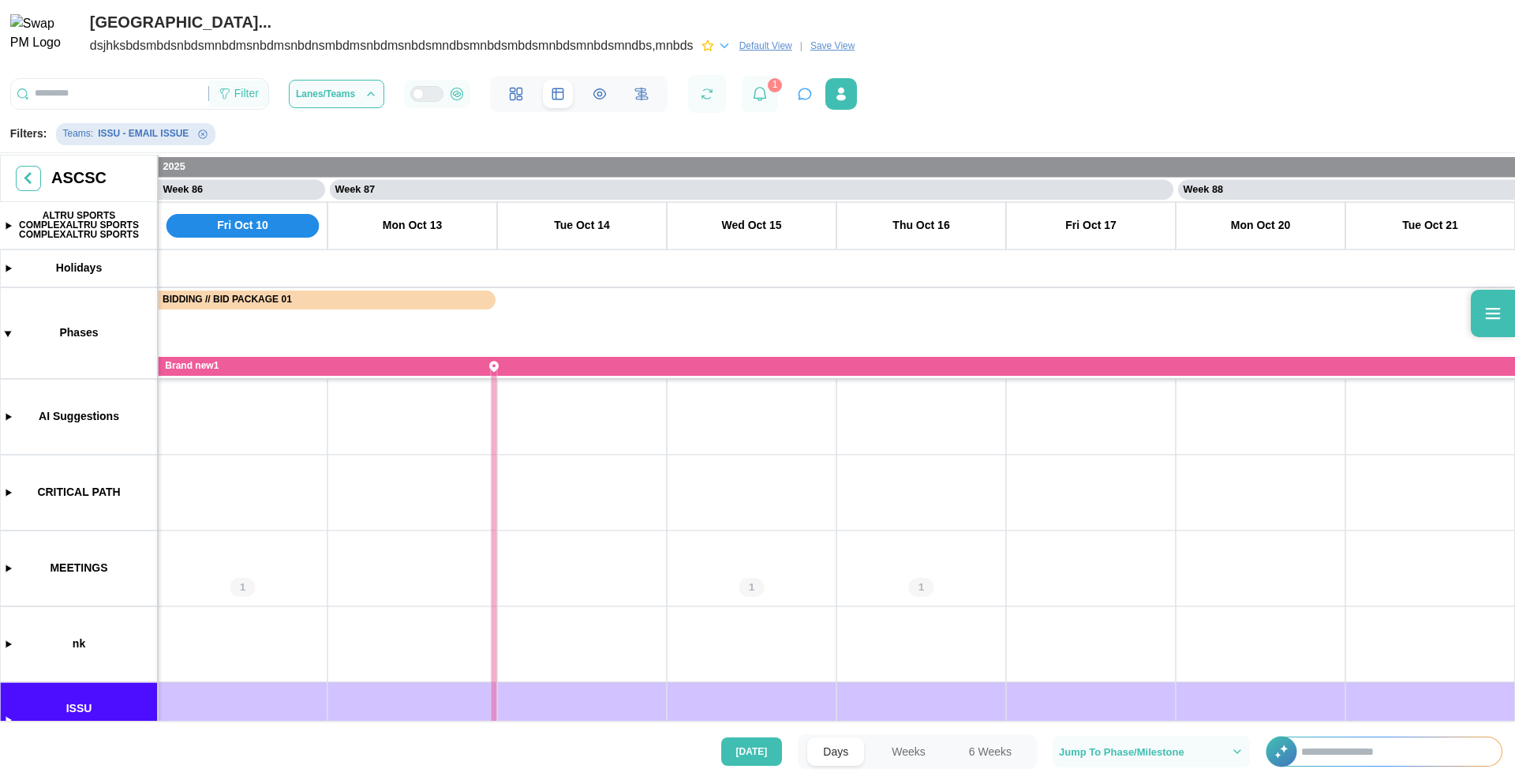
click at [236, 95] on div "Filter" at bounding box center [247, 93] width 25 height 17
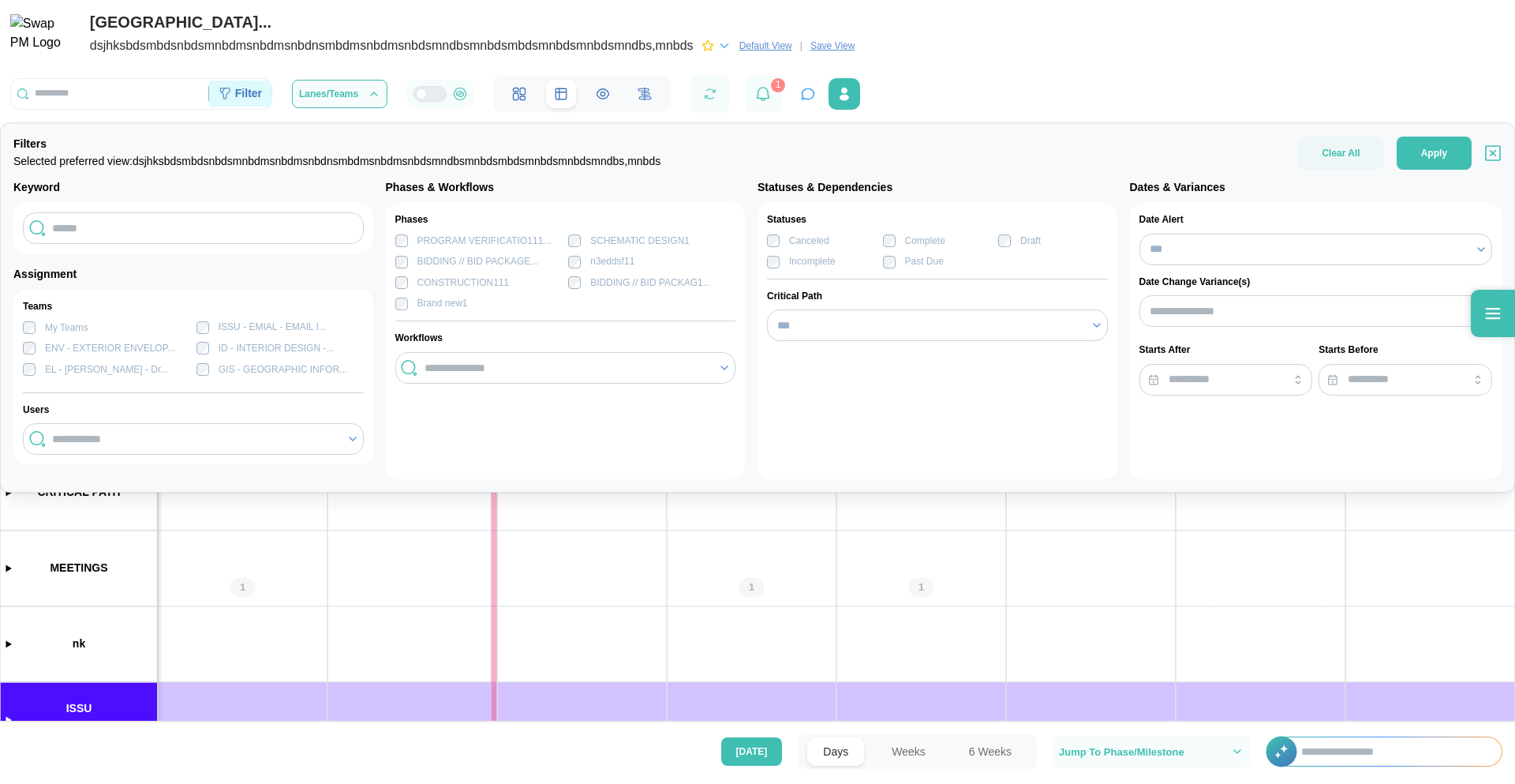
click at [250, 91] on div "Filter" at bounding box center [248, 93] width 27 height 17
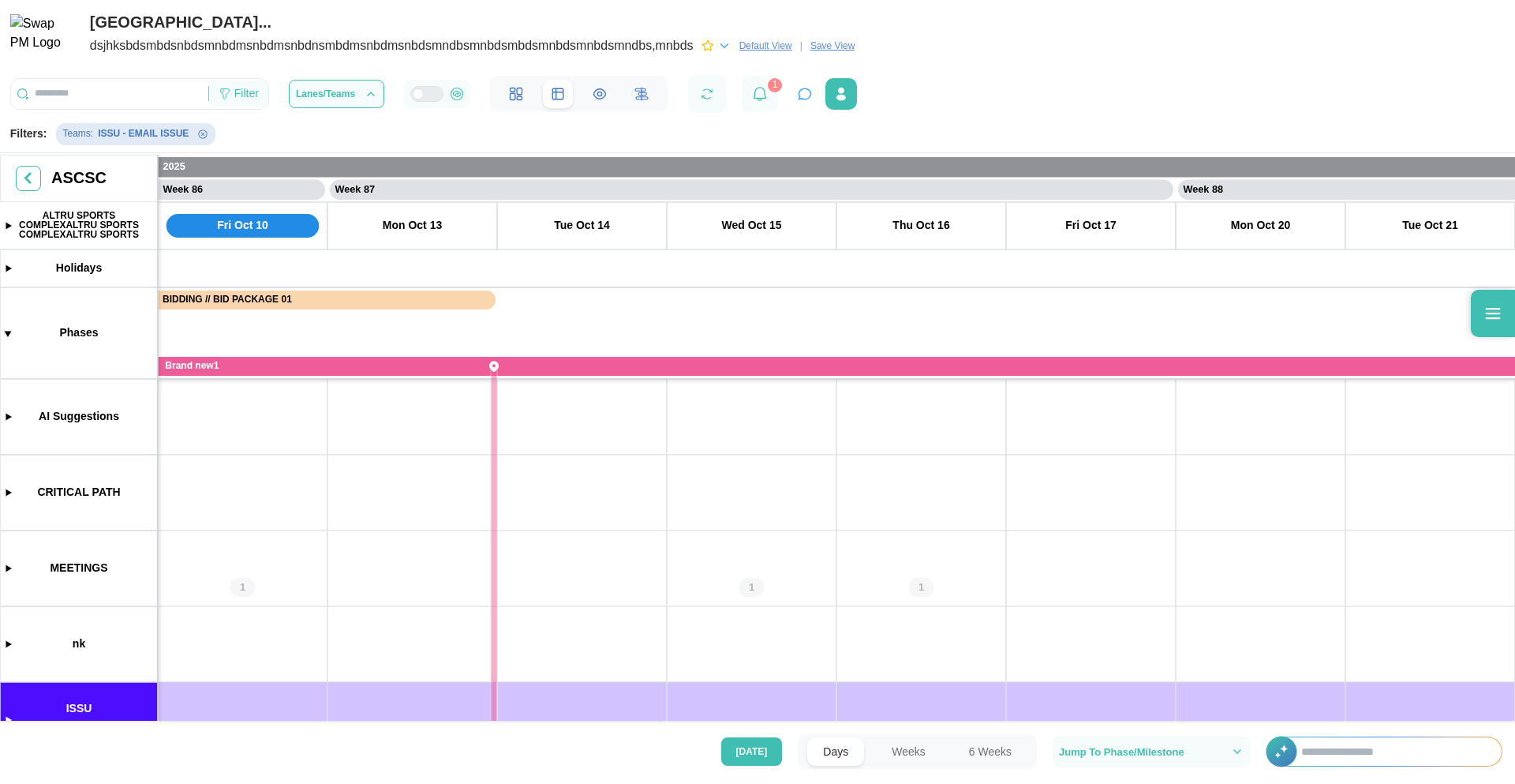
click at [250, 91] on div "Filter" at bounding box center [247, 93] width 25 height 17
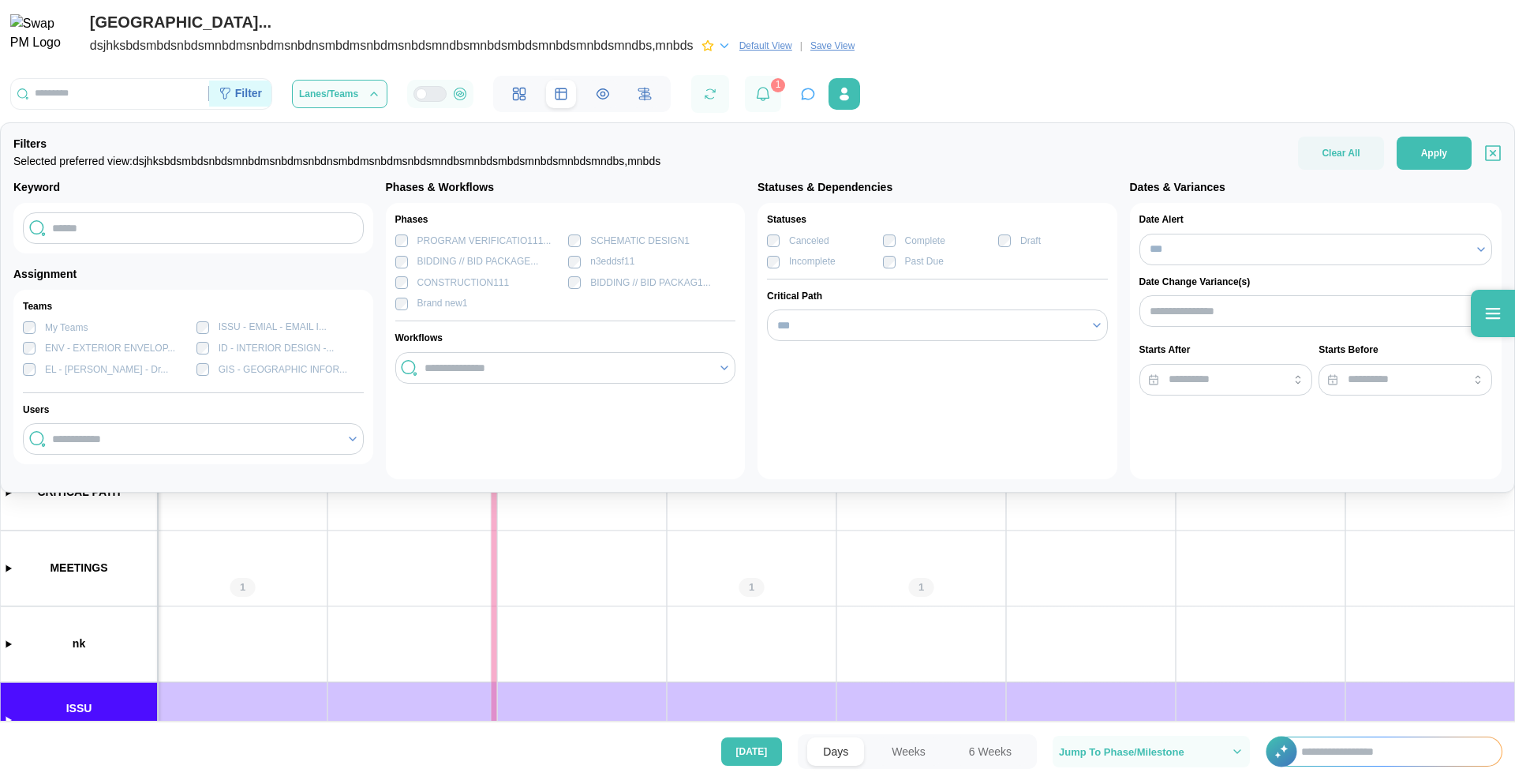
click at [250, 91] on div "Filter" at bounding box center [248, 93] width 27 height 17
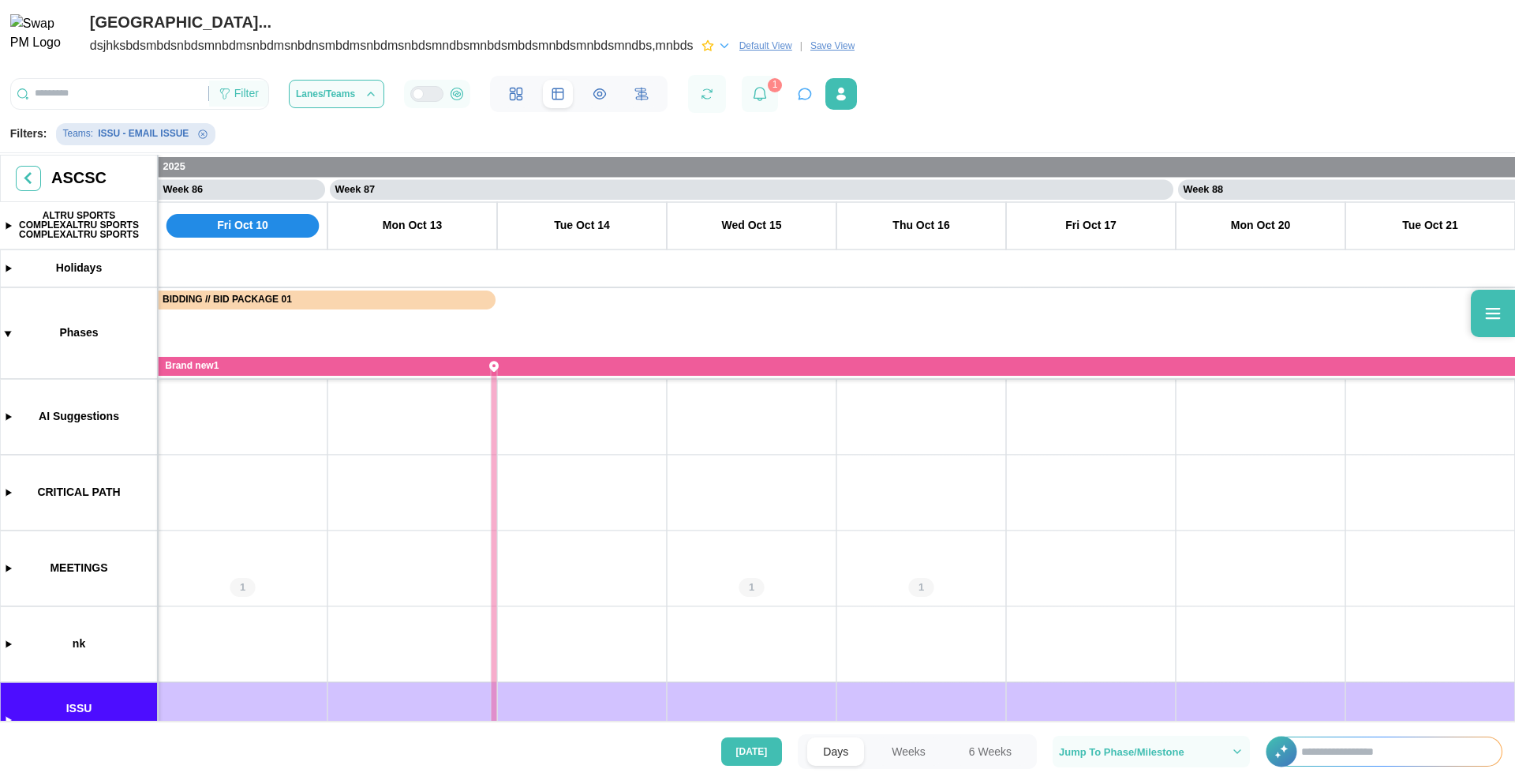
click at [245, 91] on div "Filter" at bounding box center [247, 93] width 25 height 17
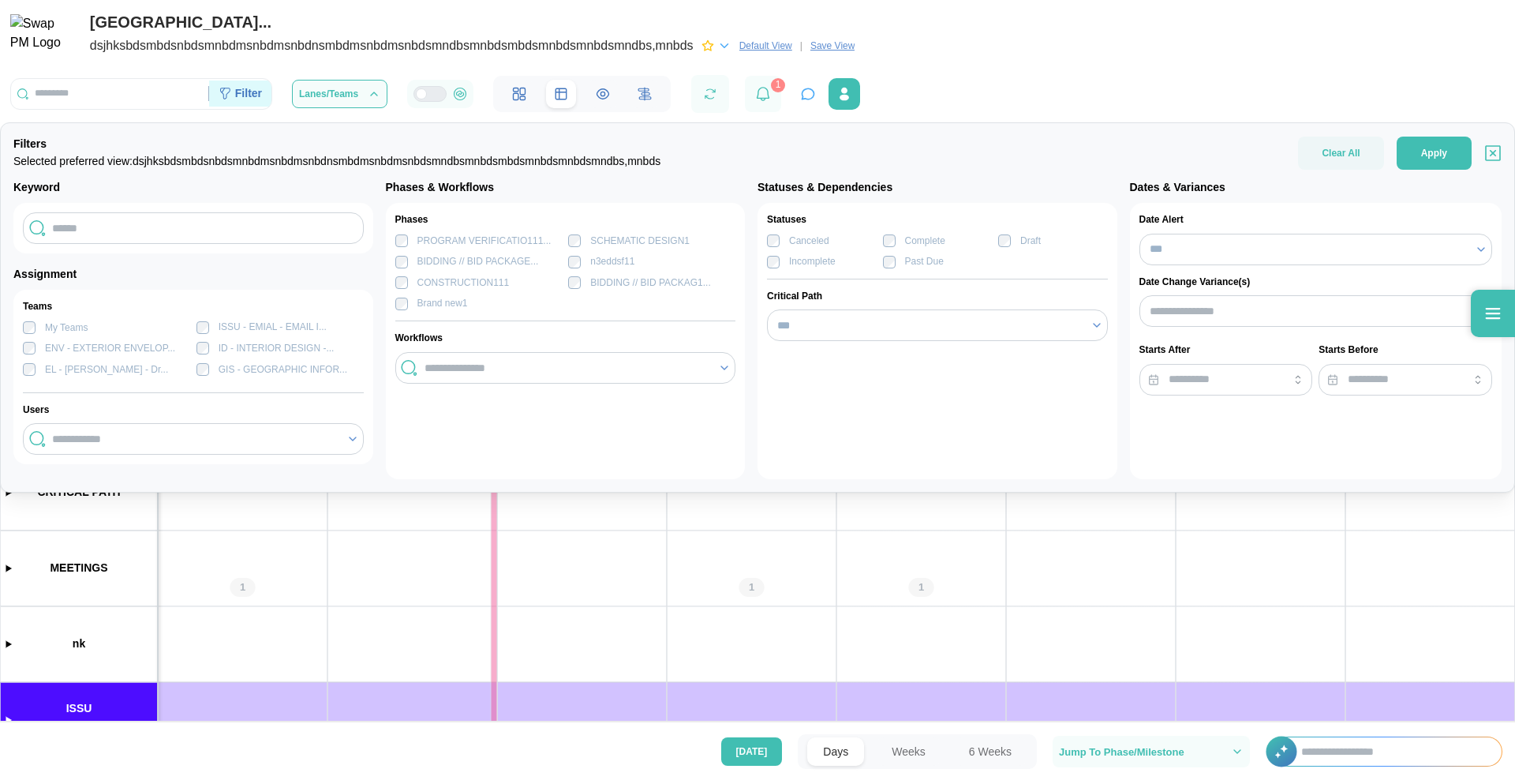
click at [265, 100] on div "Filter" at bounding box center [240, 93] width 63 height 27
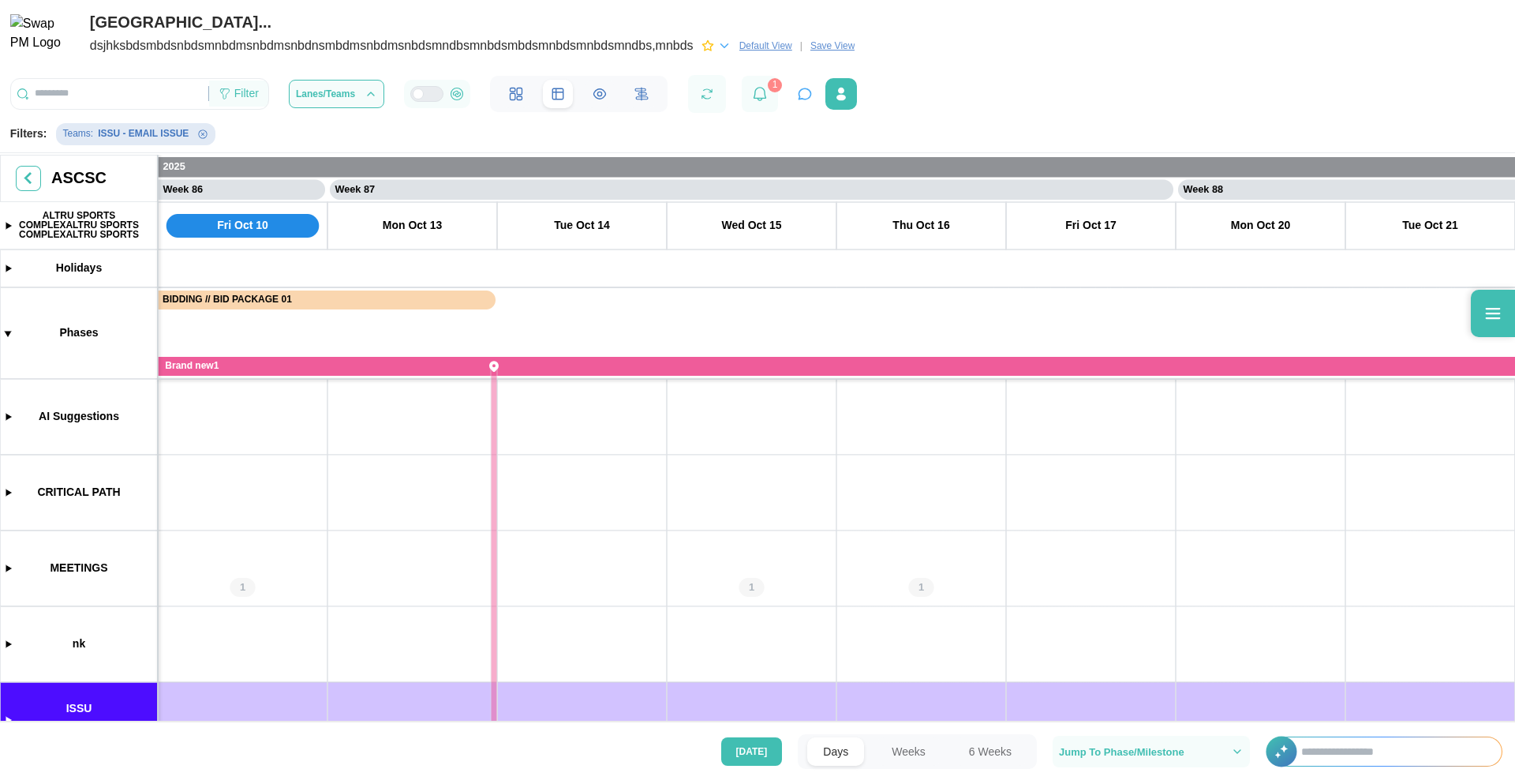
click at [265, 100] on div "Filter" at bounding box center [238, 93] width 59 height 27
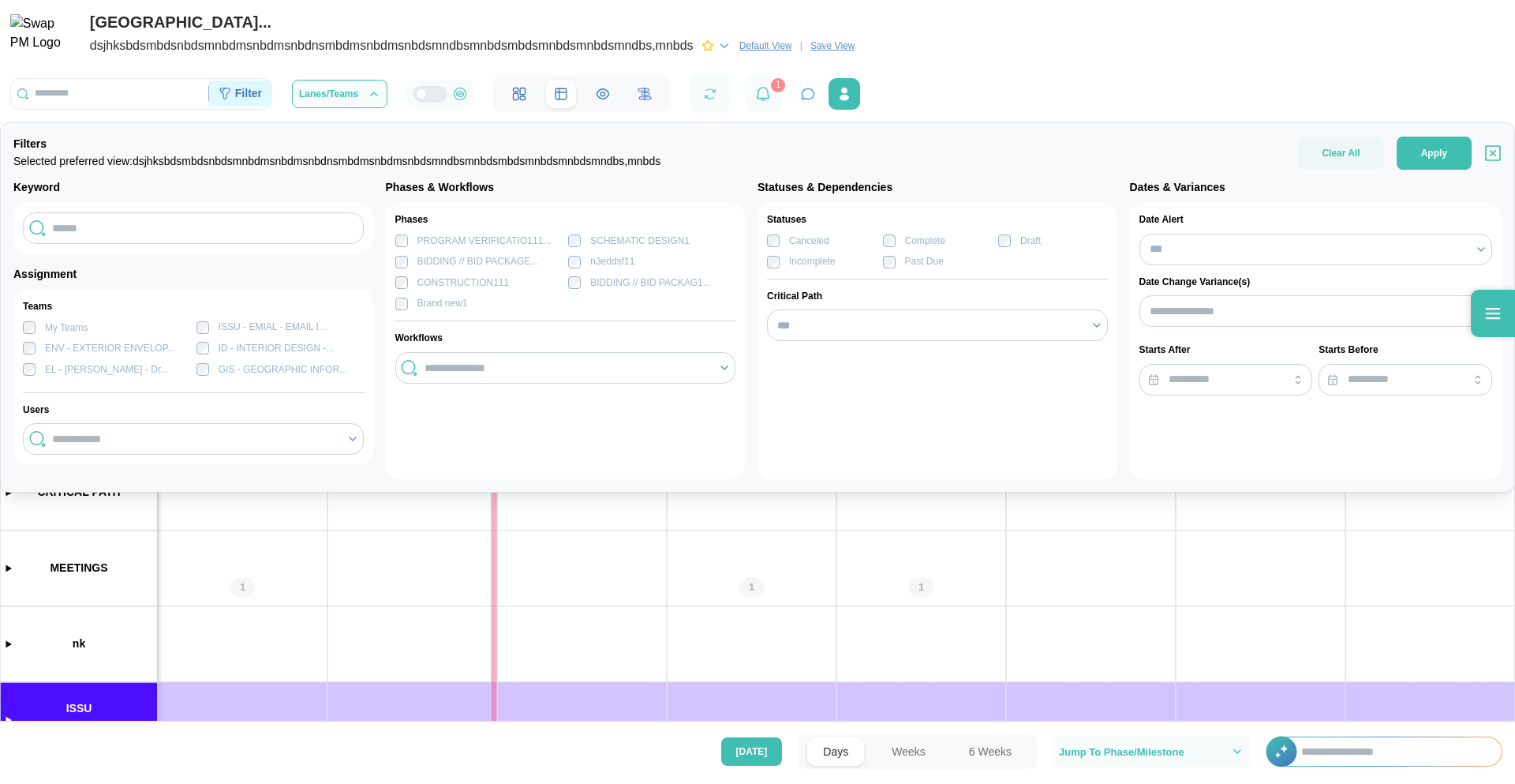
click at [265, 100] on div "Filter" at bounding box center [240, 93] width 63 height 27
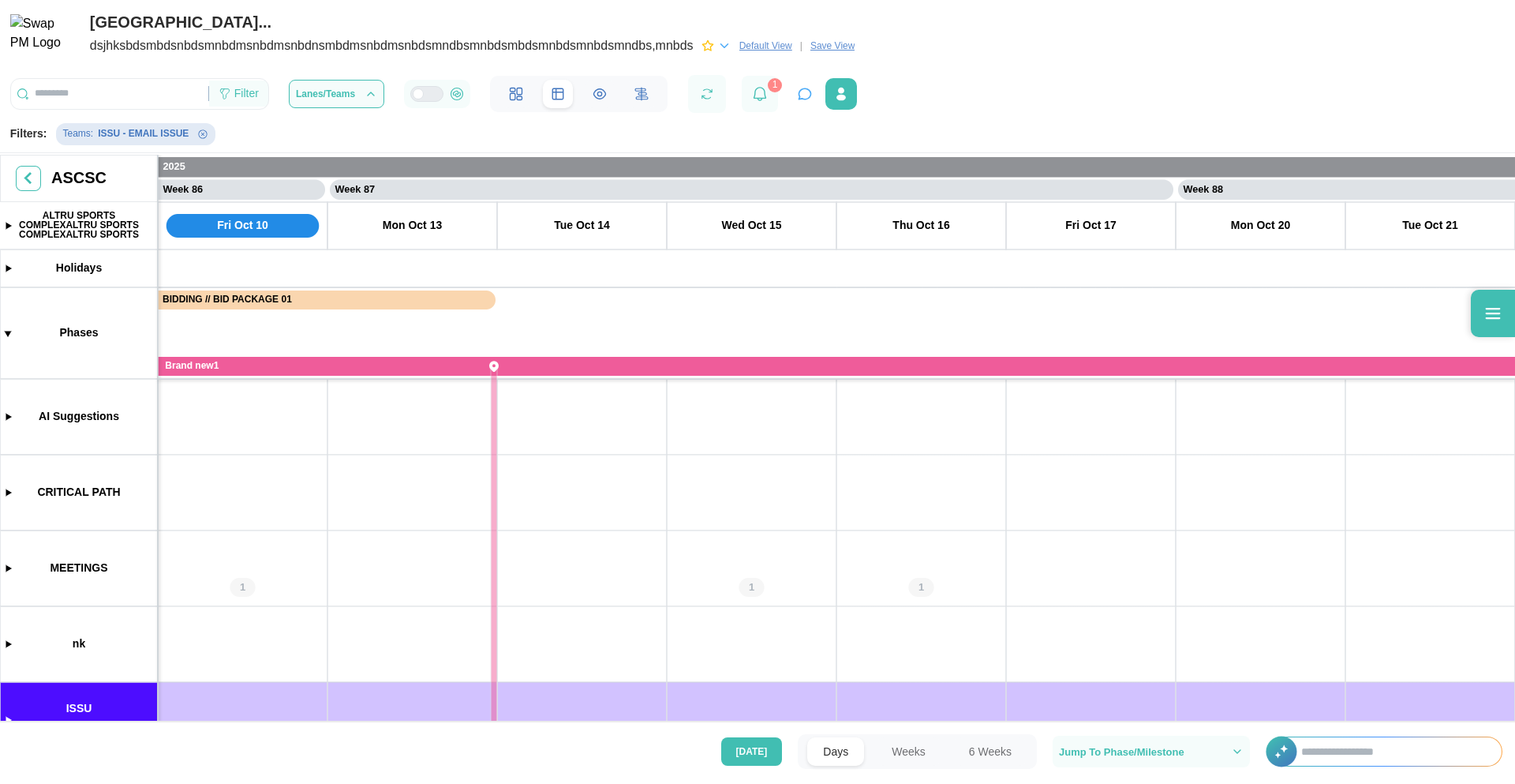
click at [265, 100] on div "Filter" at bounding box center [238, 93] width 59 height 27
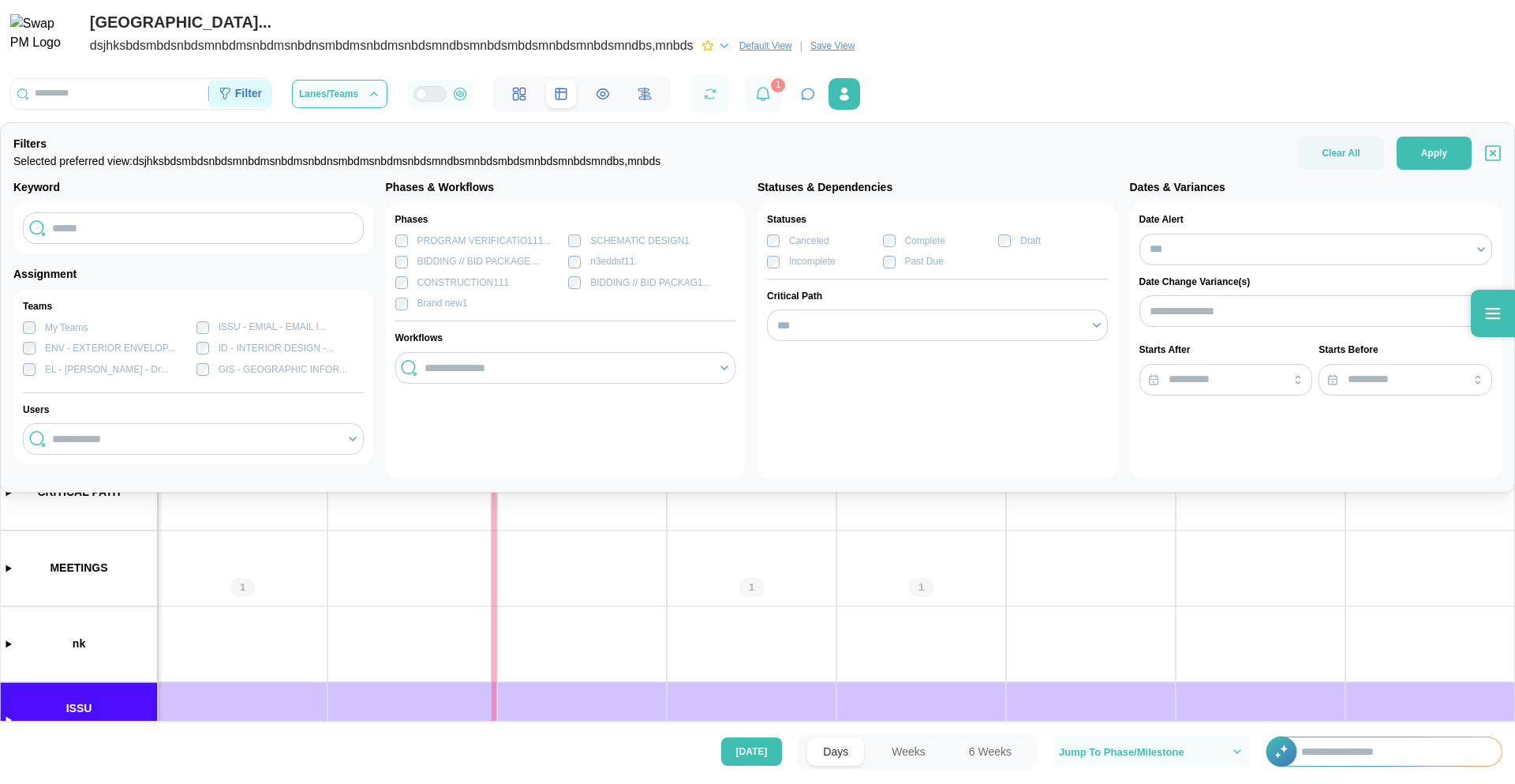
click at [265, 100] on div "Filter" at bounding box center [240, 93] width 63 height 27
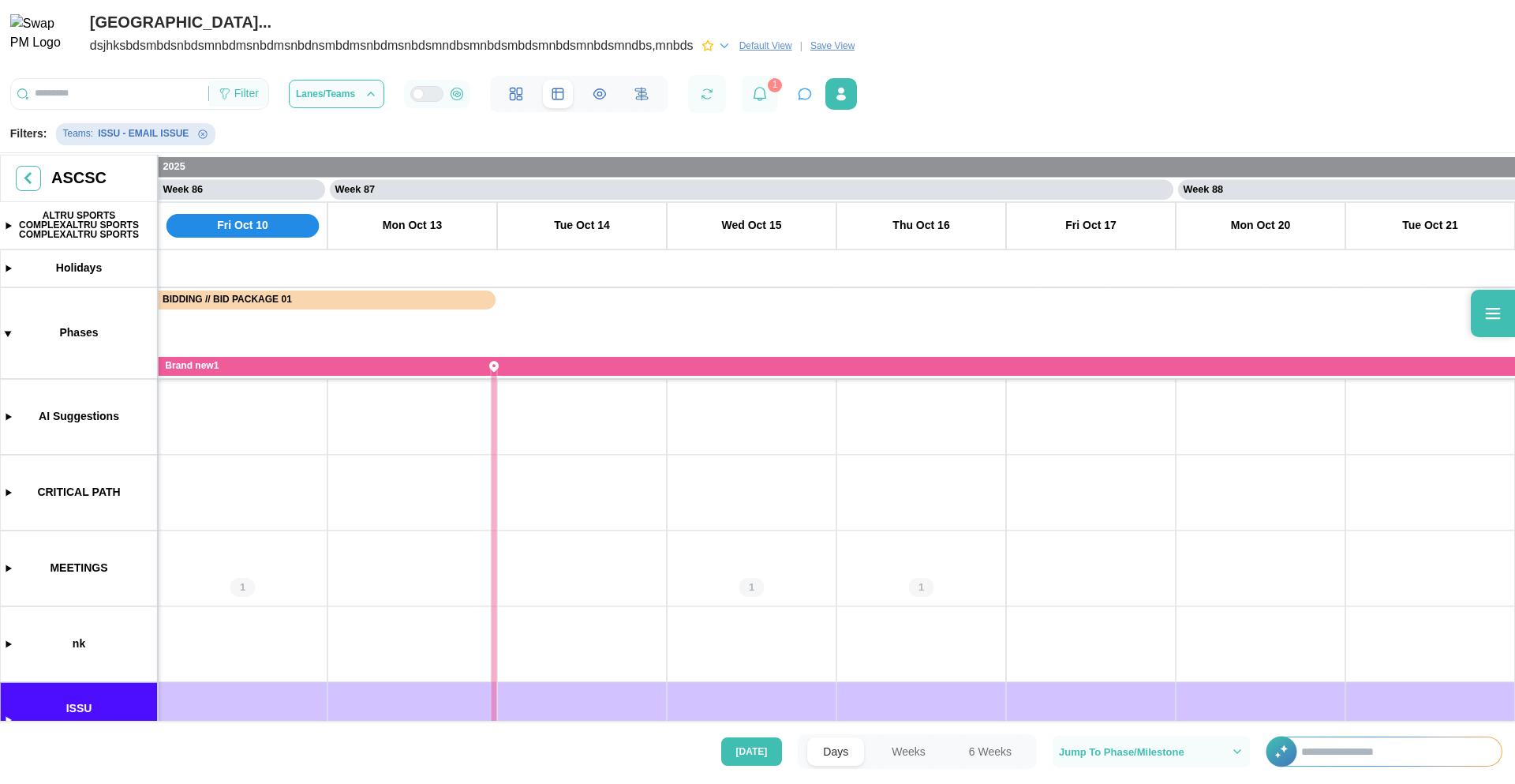
click at [265, 100] on div "Filter" at bounding box center [238, 93] width 59 height 27
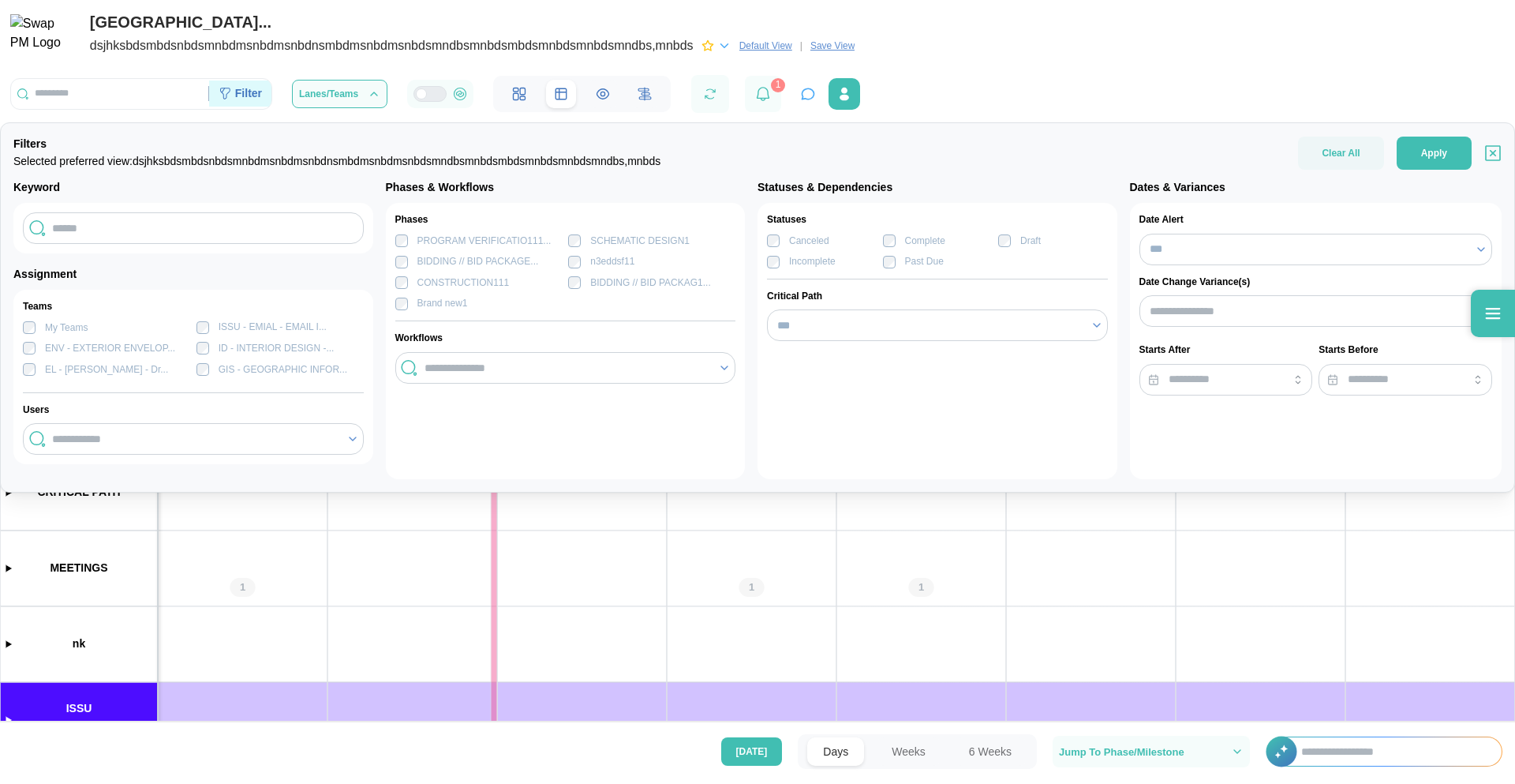
click at [265, 100] on div "Filter" at bounding box center [240, 93] width 63 height 27
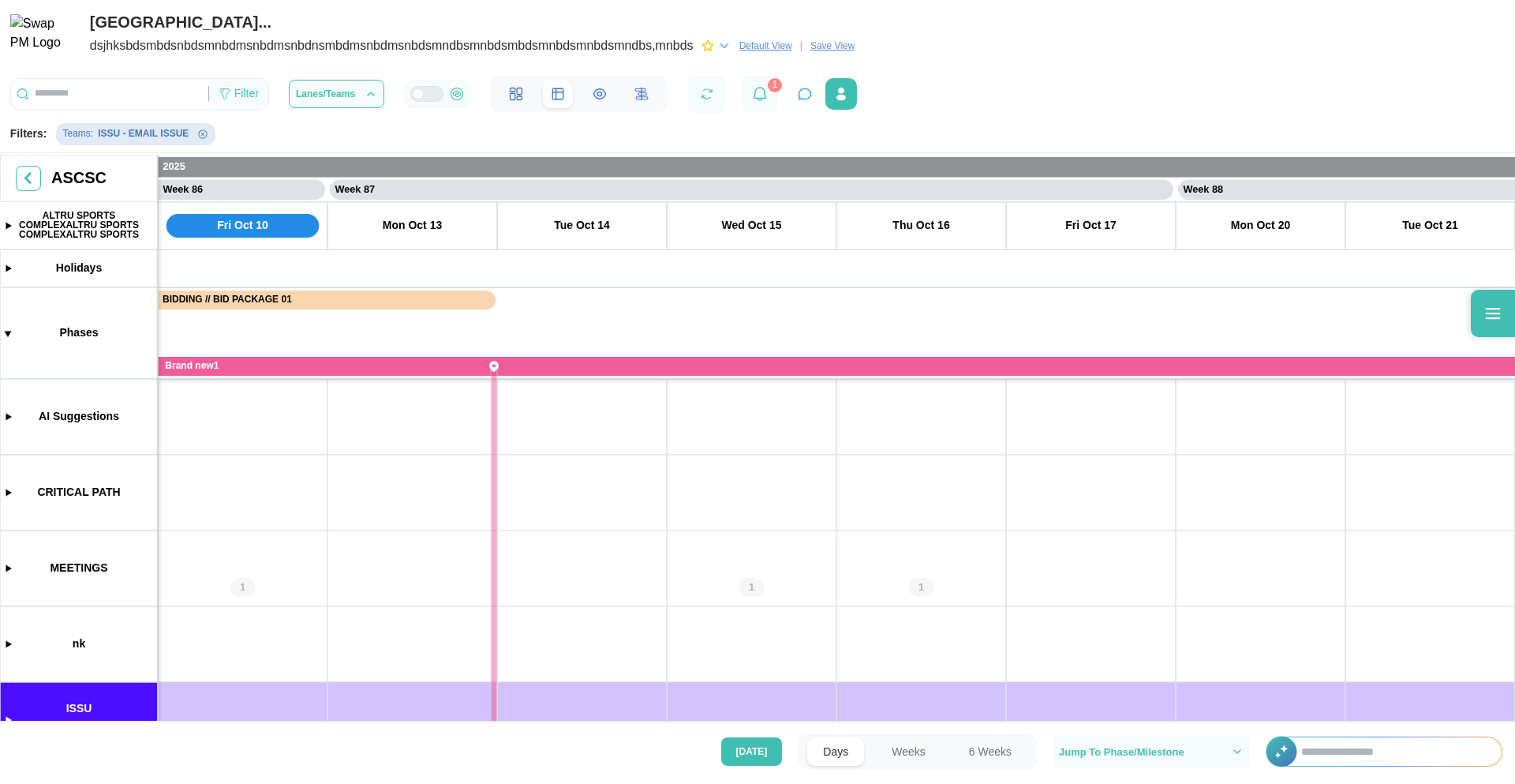
click at [265, 100] on div "Filter" at bounding box center [238, 93] width 59 height 27
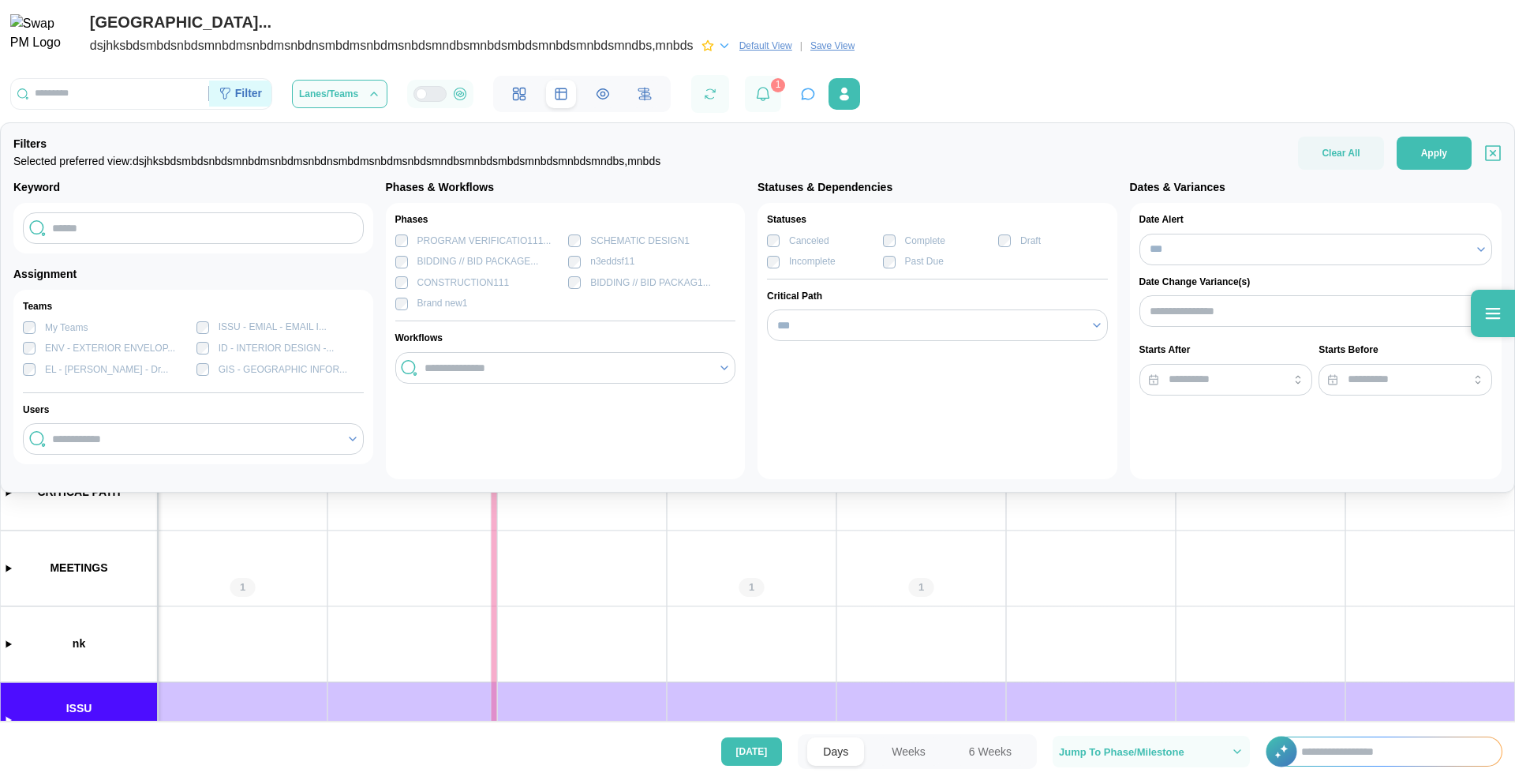
click at [265, 100] on div "Filter" at bounding box center [240, 93] width 63 height 27
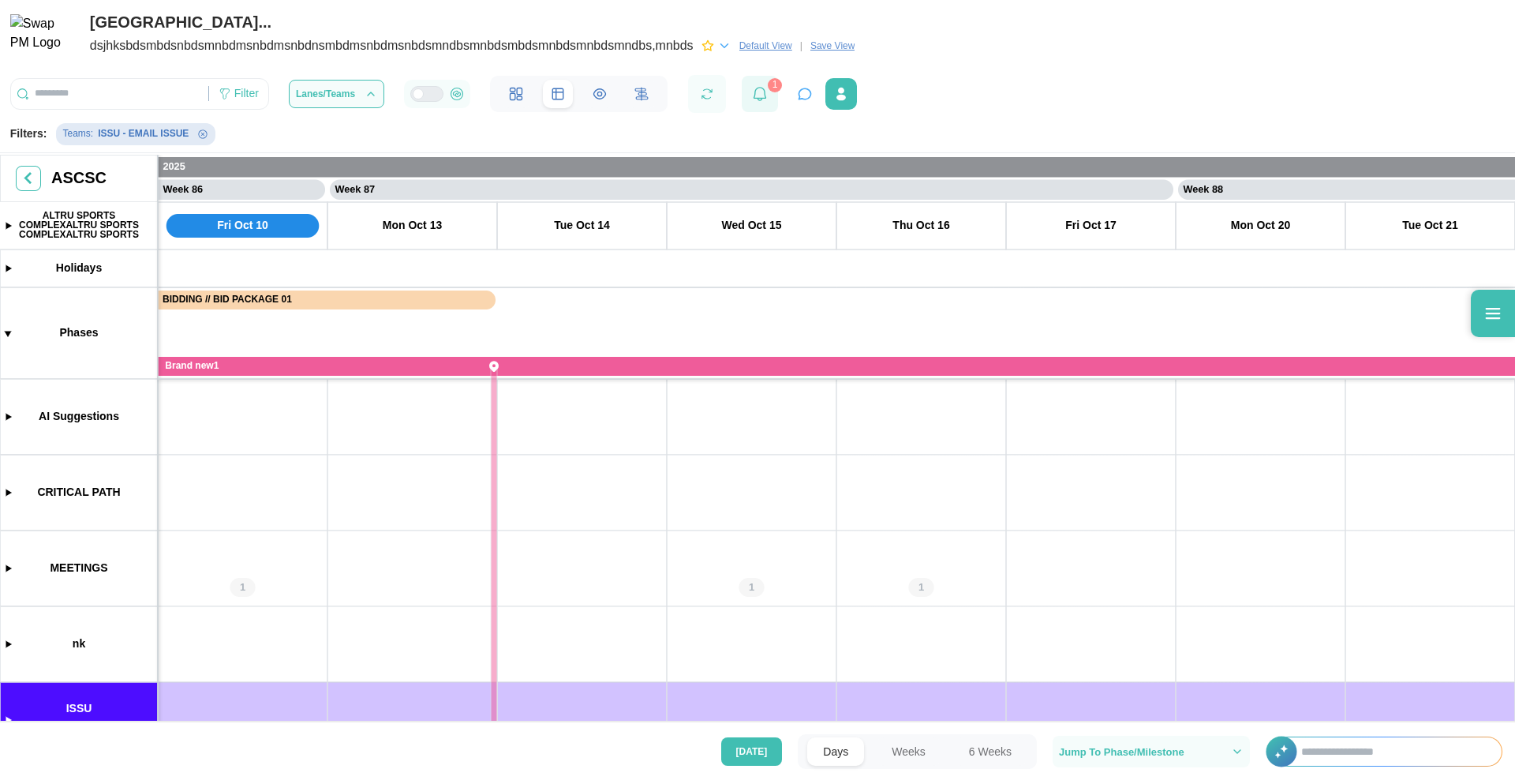
click at [755, 93] on icon at bounding box center [760, 93] width 13 height 15
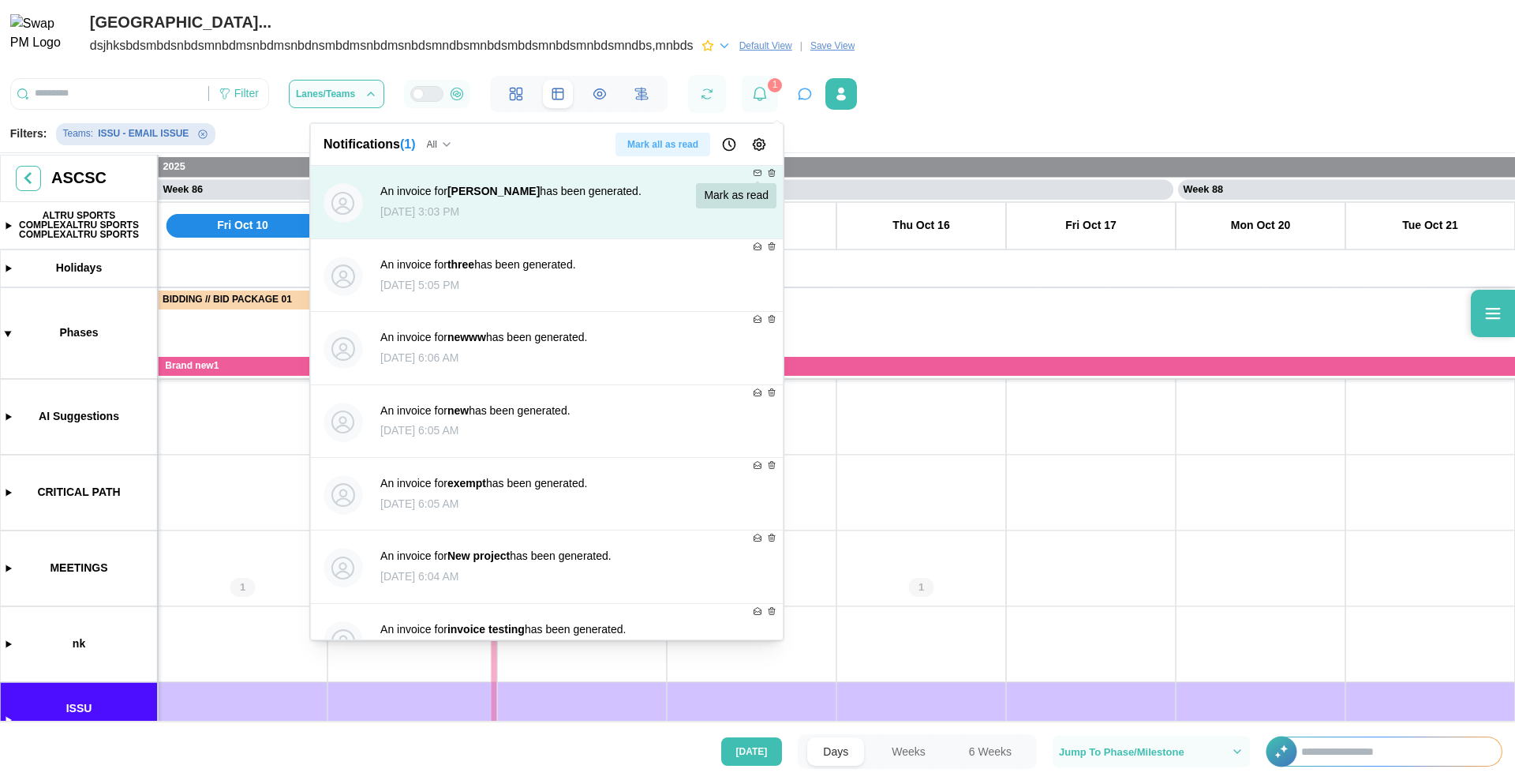
click at [754, 176] on icon at bounding box center [758, 173] width 7 height 5
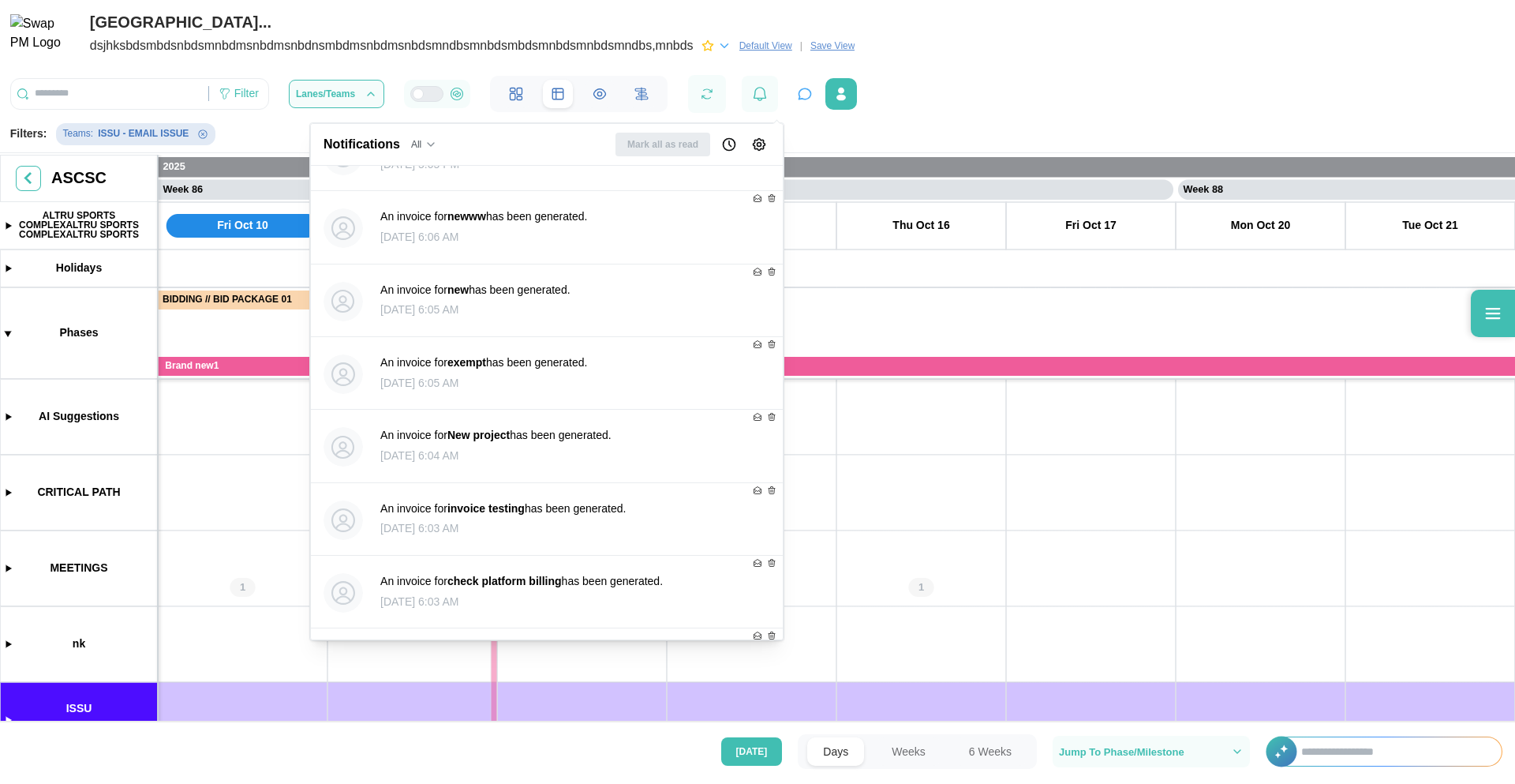
scroll to position [0, 0]
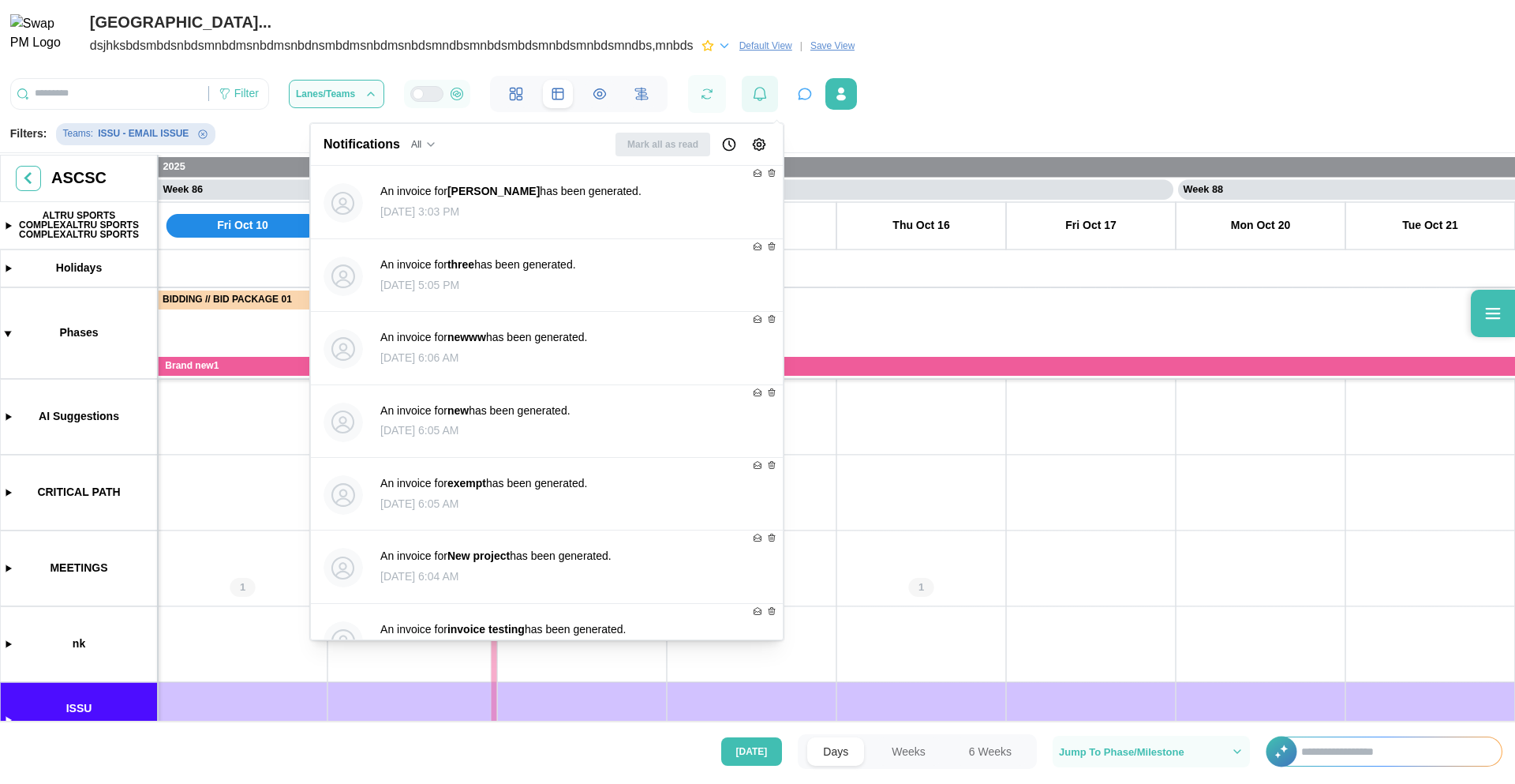
click at [757, 92] on icon at bounding box center [760, 93] width 15 height 15
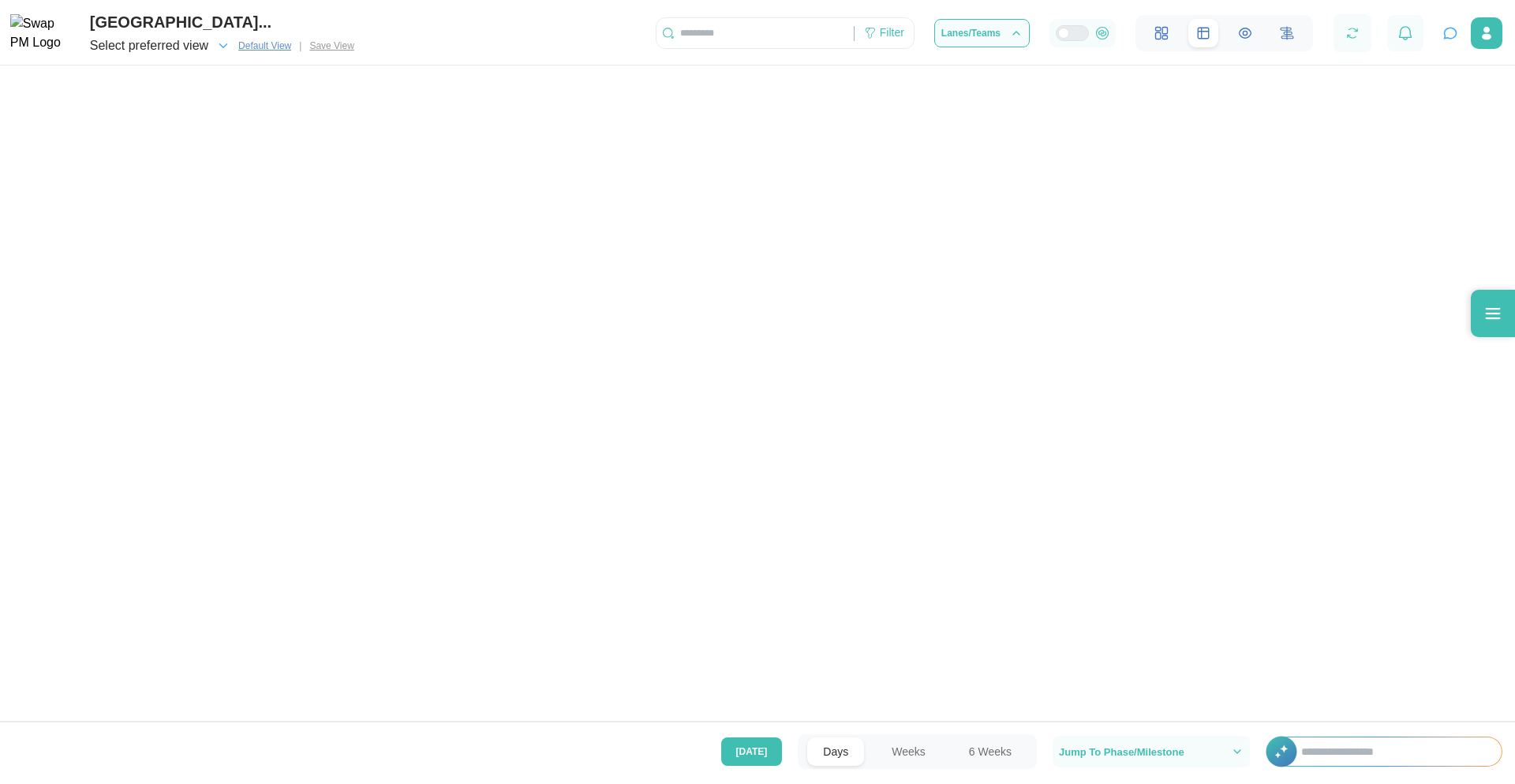
scroll to position [0, 72790]
